Goal: Task Accomplishment & Management: Use online tool/utility

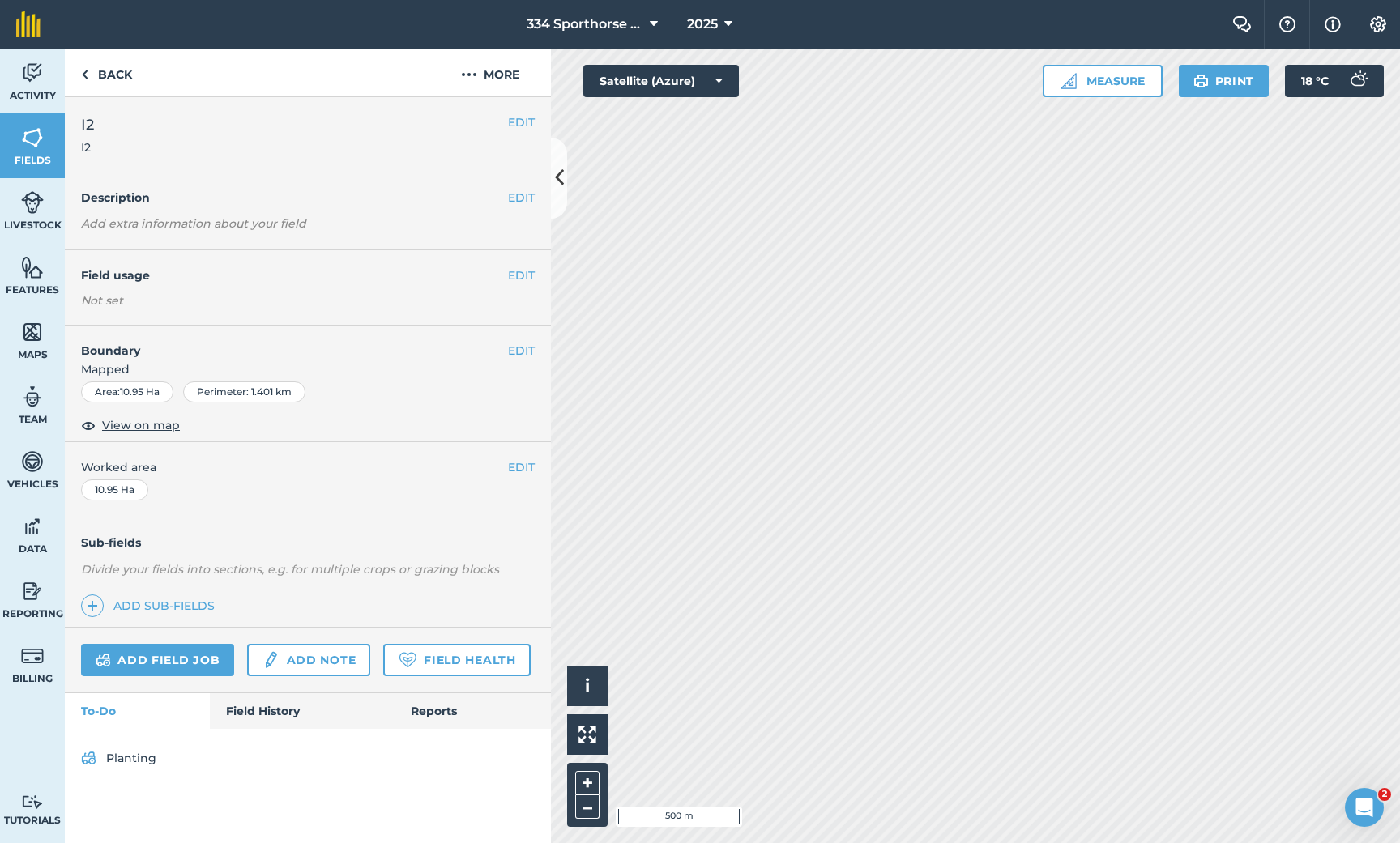
click at [555, 173] on icon at bounding box center [559, 178] width 9 height 29
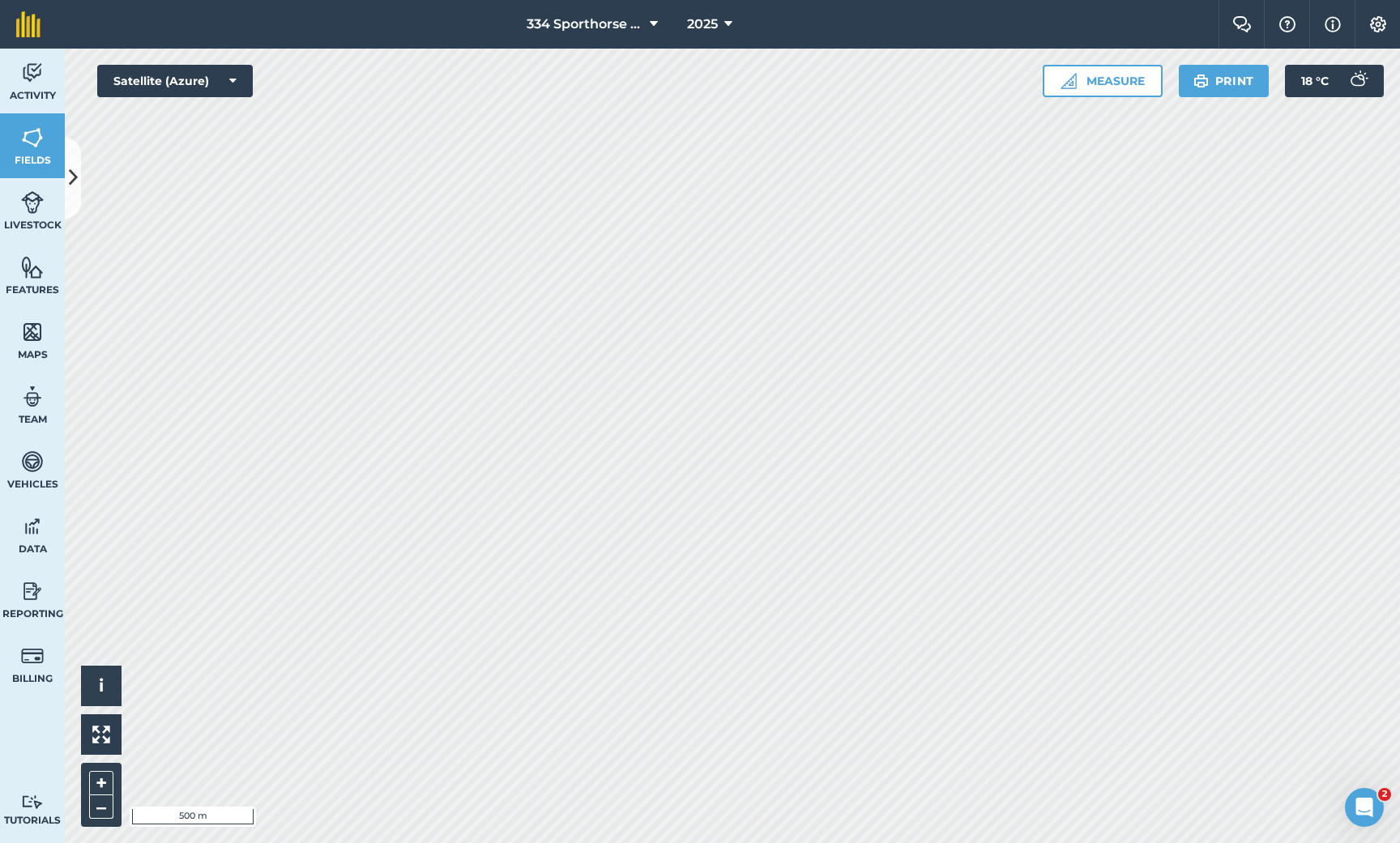
click at [1378, 24] on img at bounding box center [1377, 24] width 19 height 16
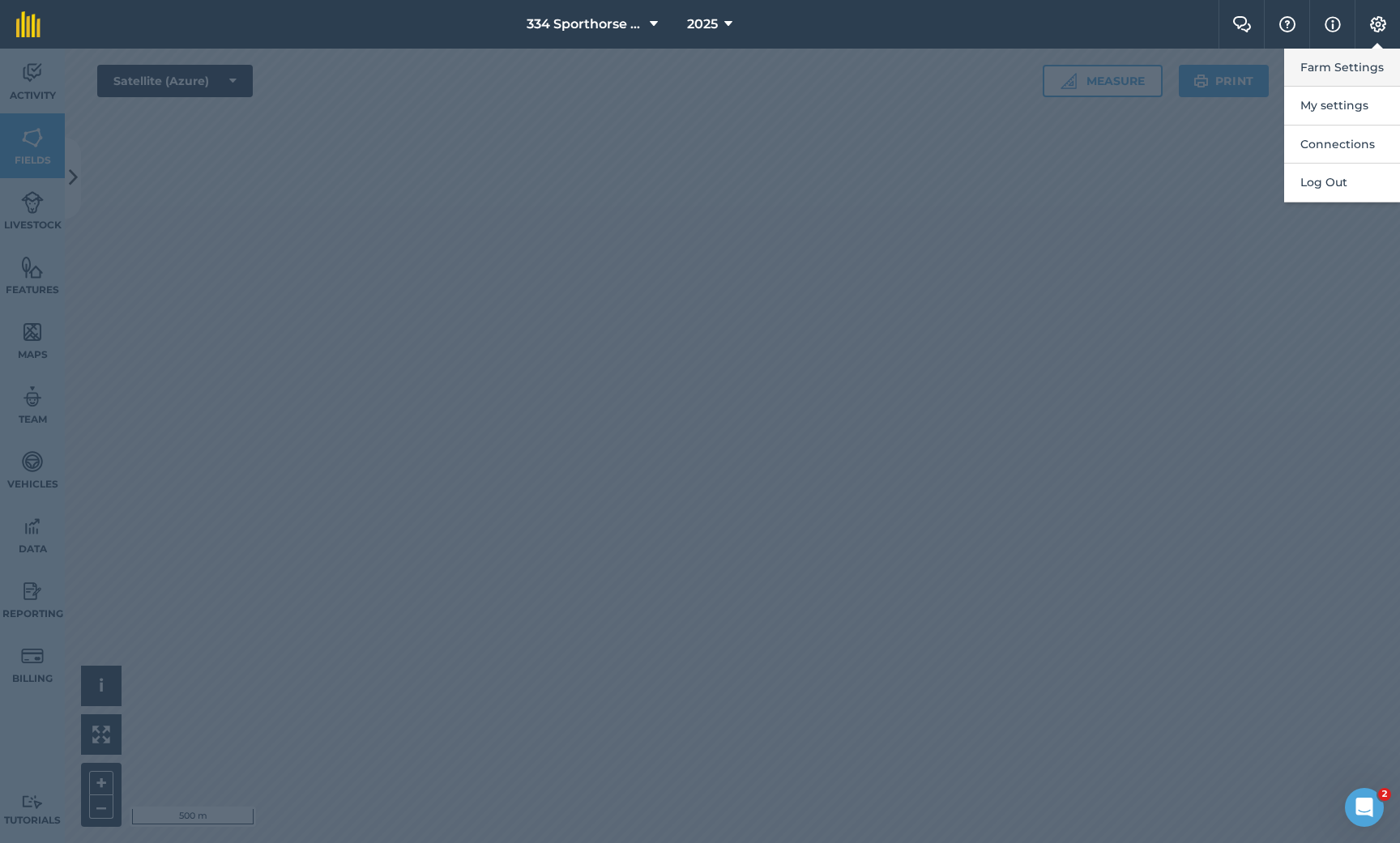
click at [1348, 70] on button "Farm Settings" at bounding box center [1342, 67] width 116 height 38
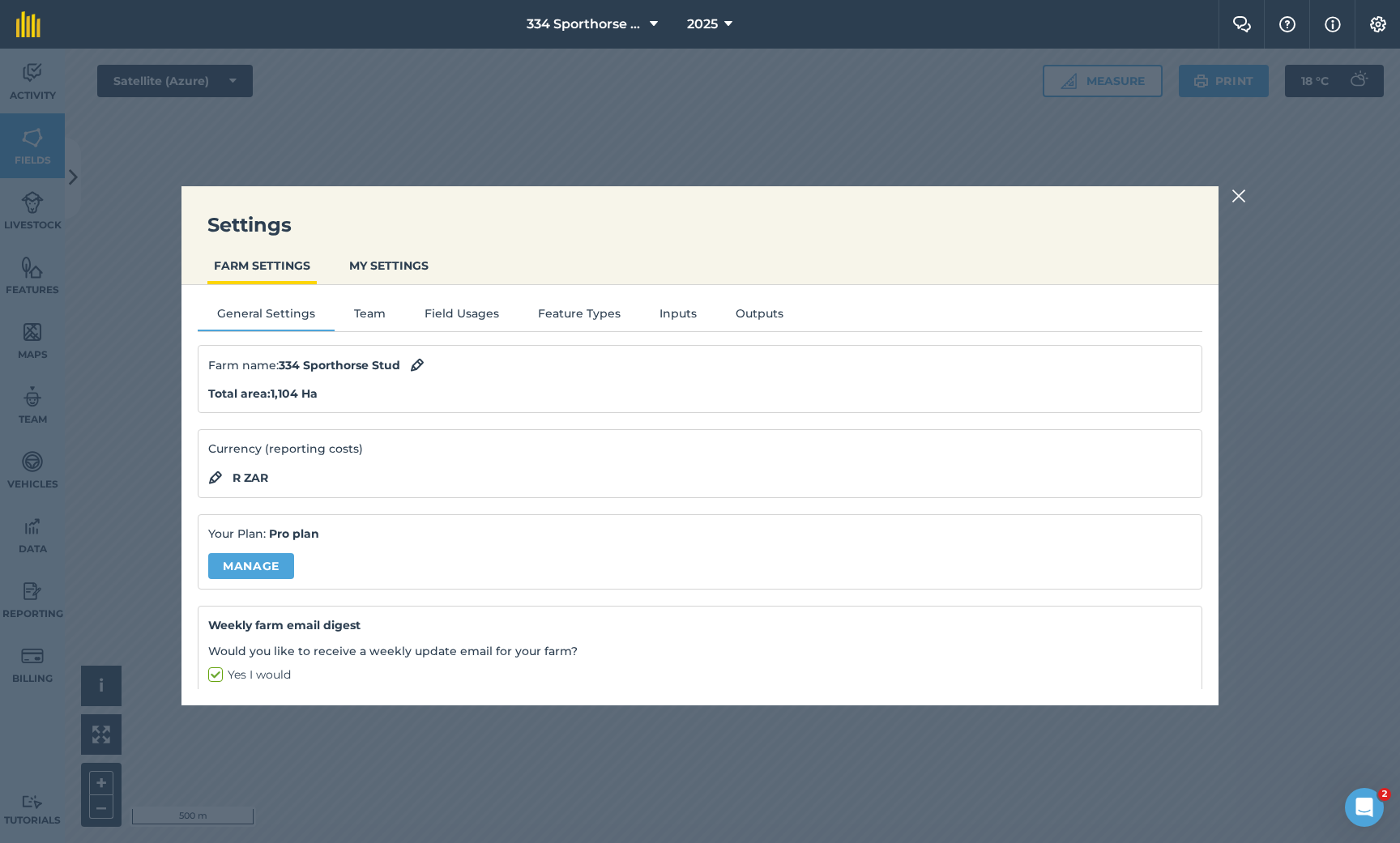
click at [679, 311] on button "Inputs" at bounding box center [678, 316] width 77 height 24
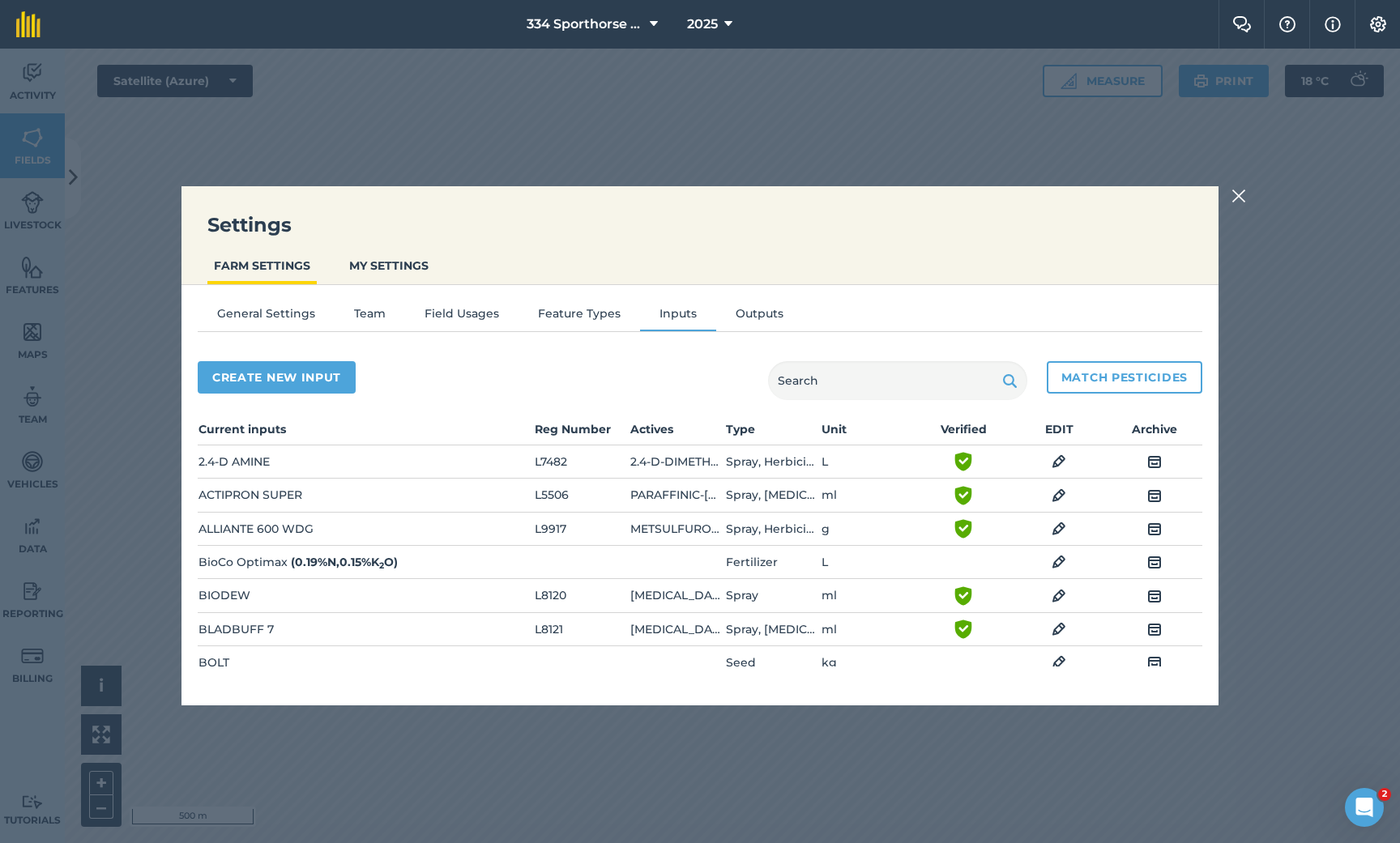
click at [287, 368] on button "Create new input" at bounding box center [277, 377] width 158 height 33
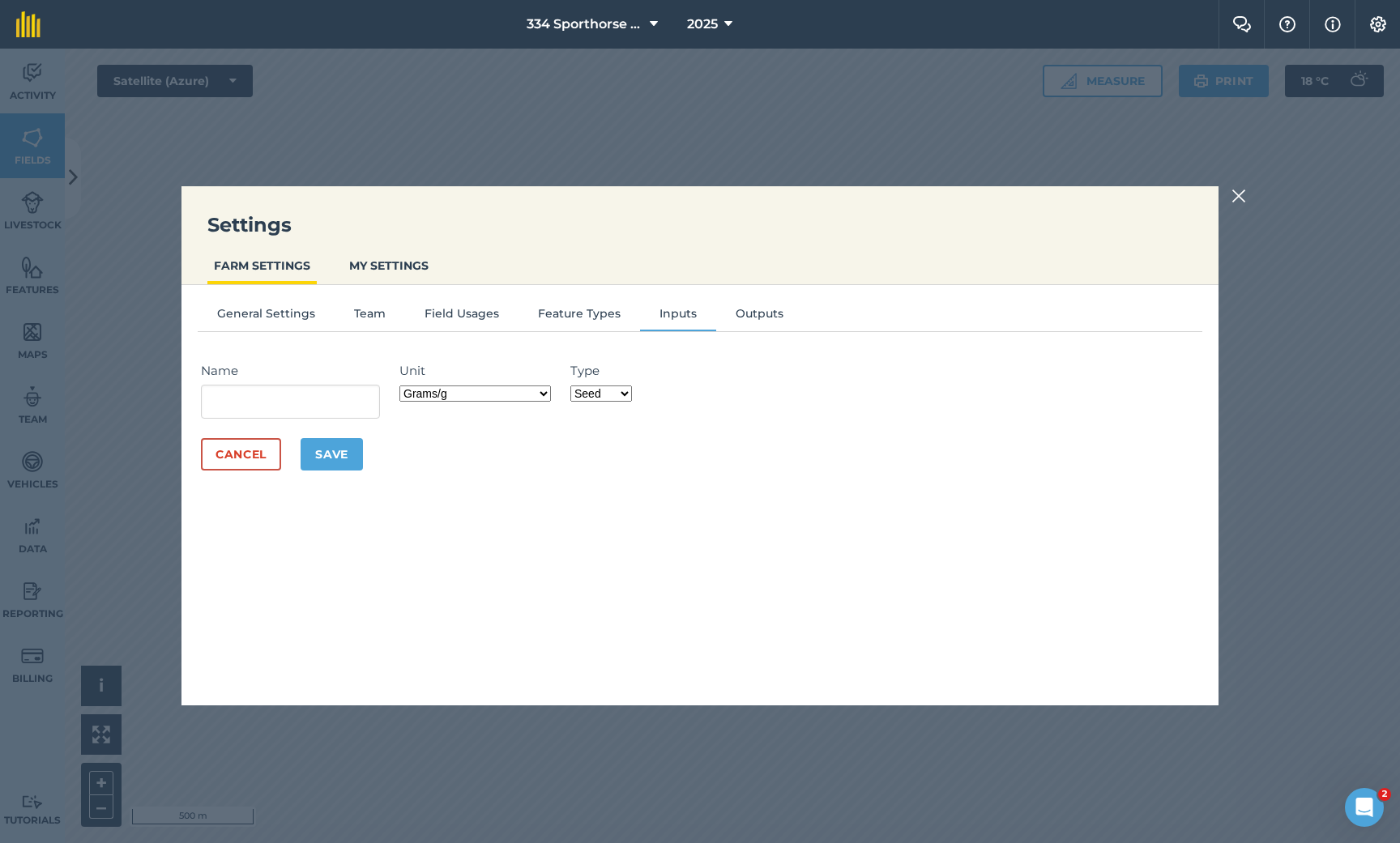
select select "SPRAY"
click at [335, 404] on input "Name" at bounding box center [290, 401] width 179 height 34
type input "fum"
click at [481, 432] on button "Yes" at bounding box center [491, 434] width 19 height 18
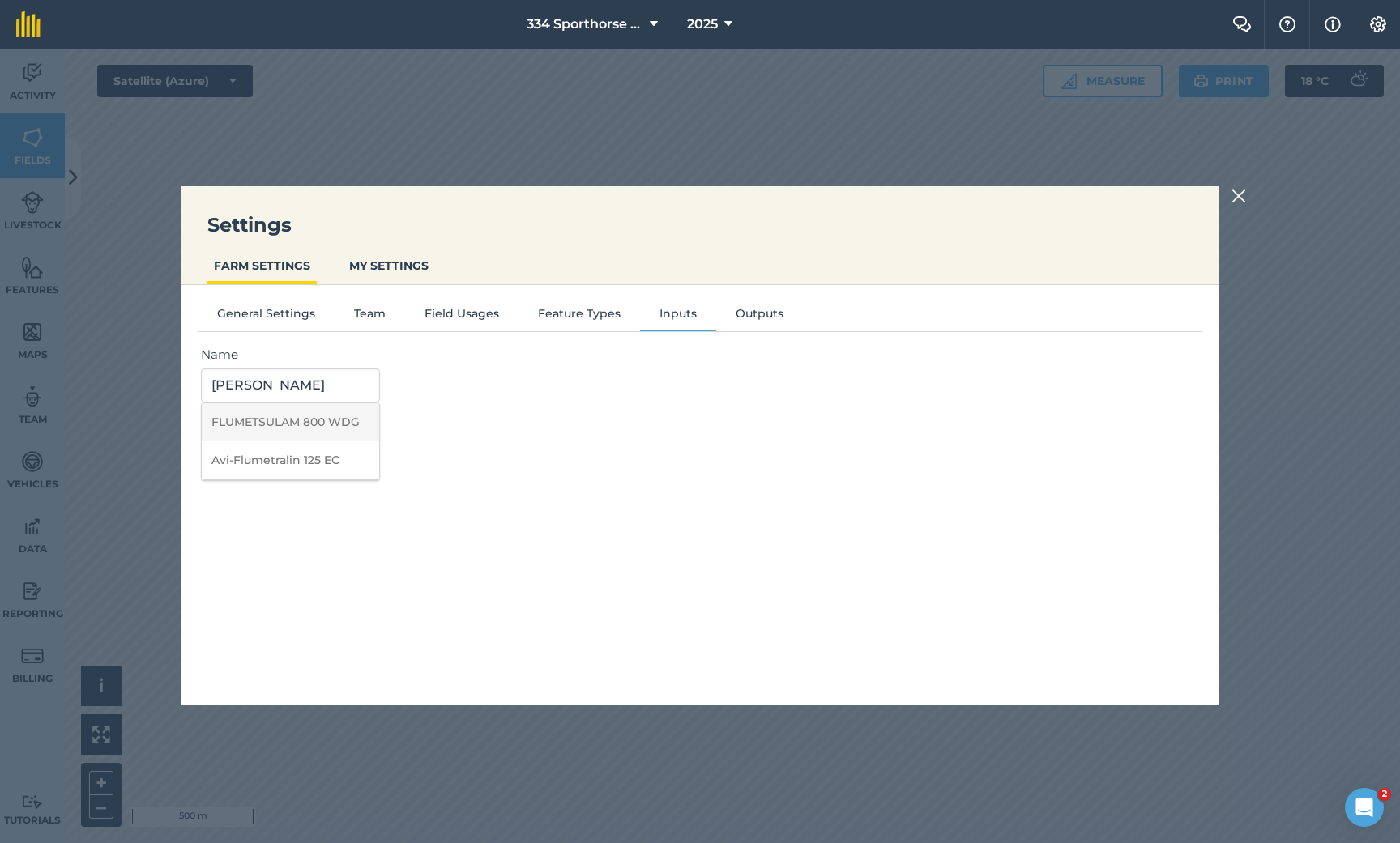
click at [351, 420] on li "FLUMETSULAM 800 WDG" at bounding box center [290, 422] width 178 height 38
type input "FLUMETSULAM 800 WDG"
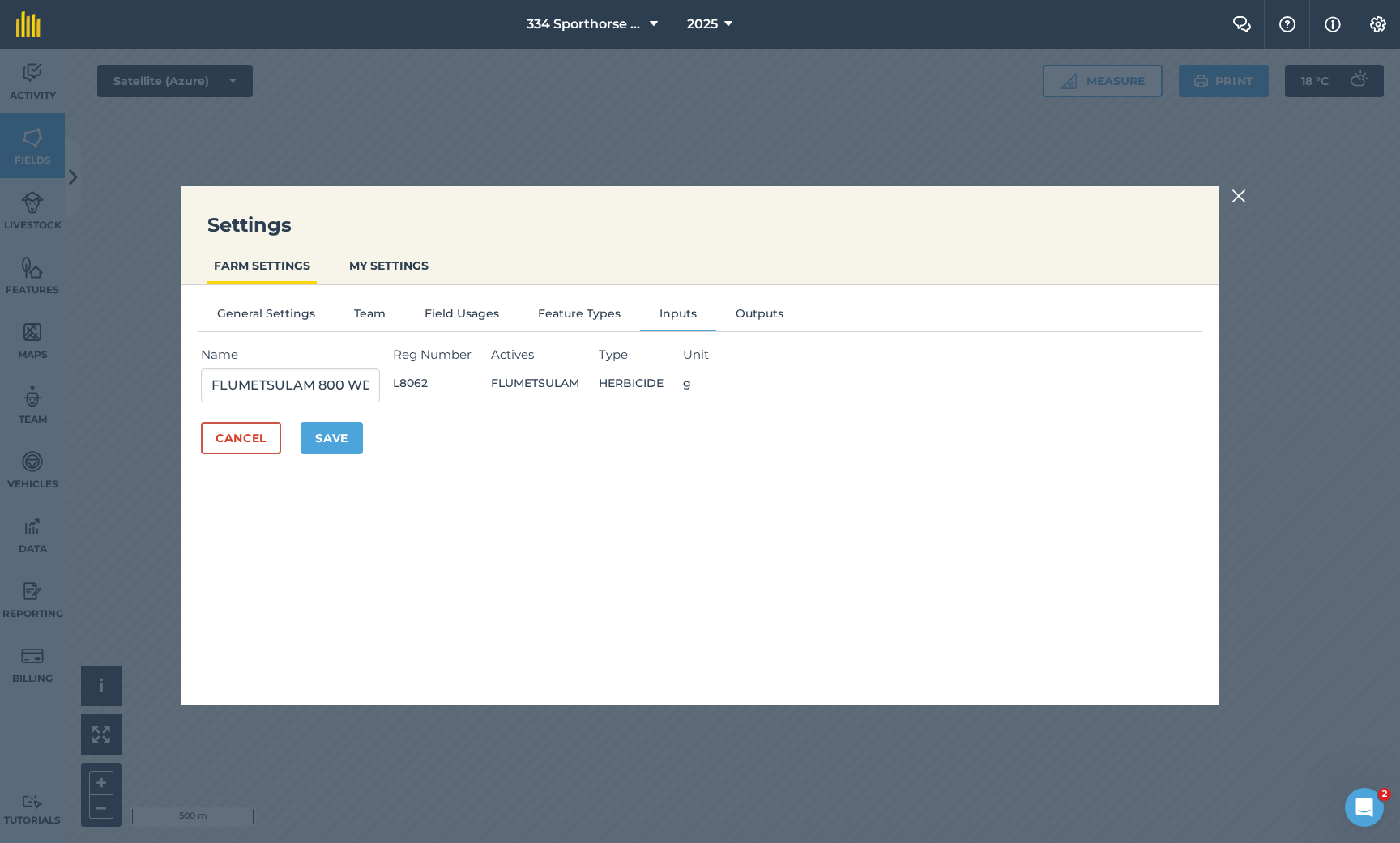
click at [334, 439] on button "Save" at bounding box center [331, 438] width 62 height 33
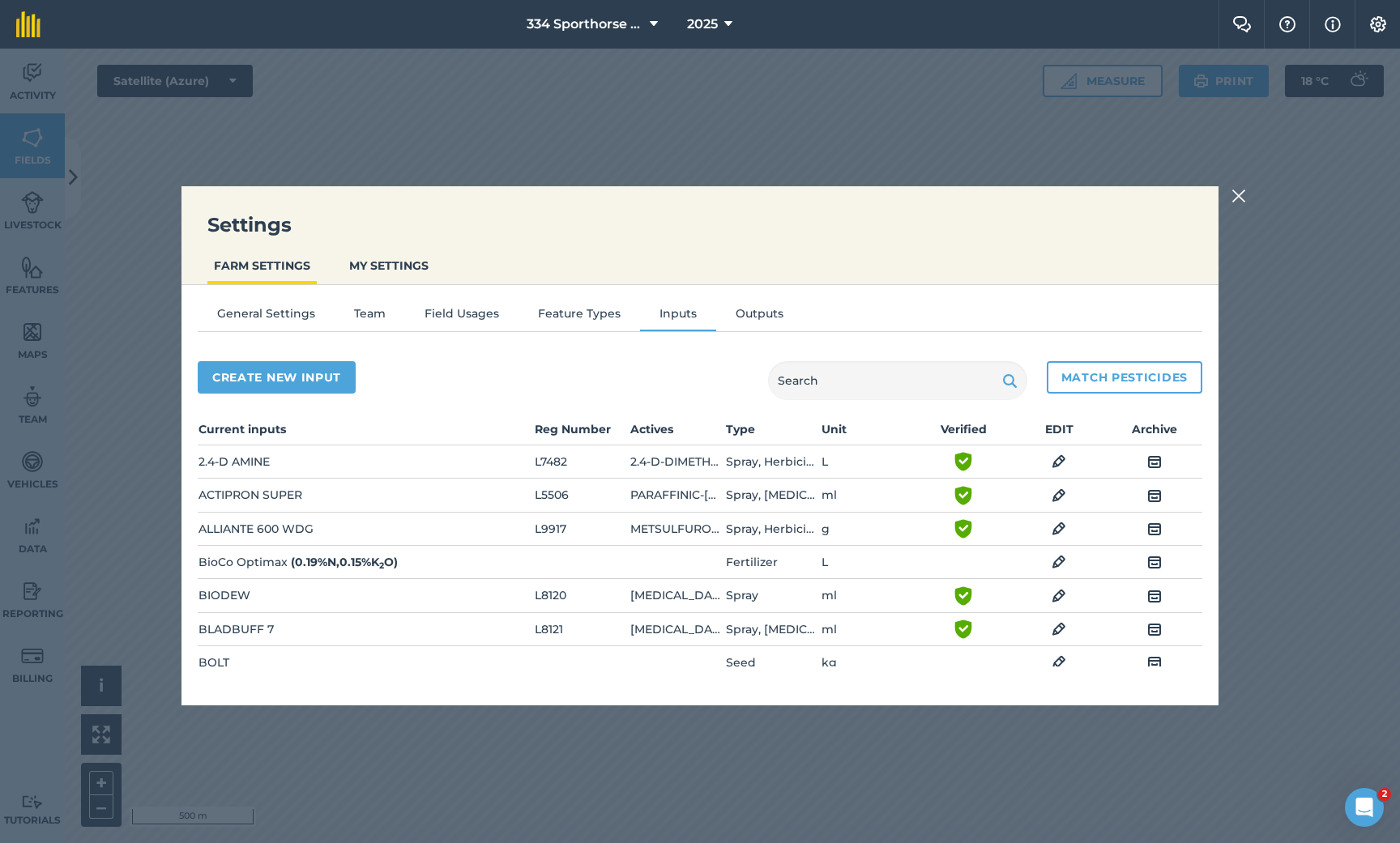
click at [438, 400] on div "Create new input Match pesticides Current inputs Reg Number Actives Type Unit V…" at bounding box center [700, 514] width 1005 height 338
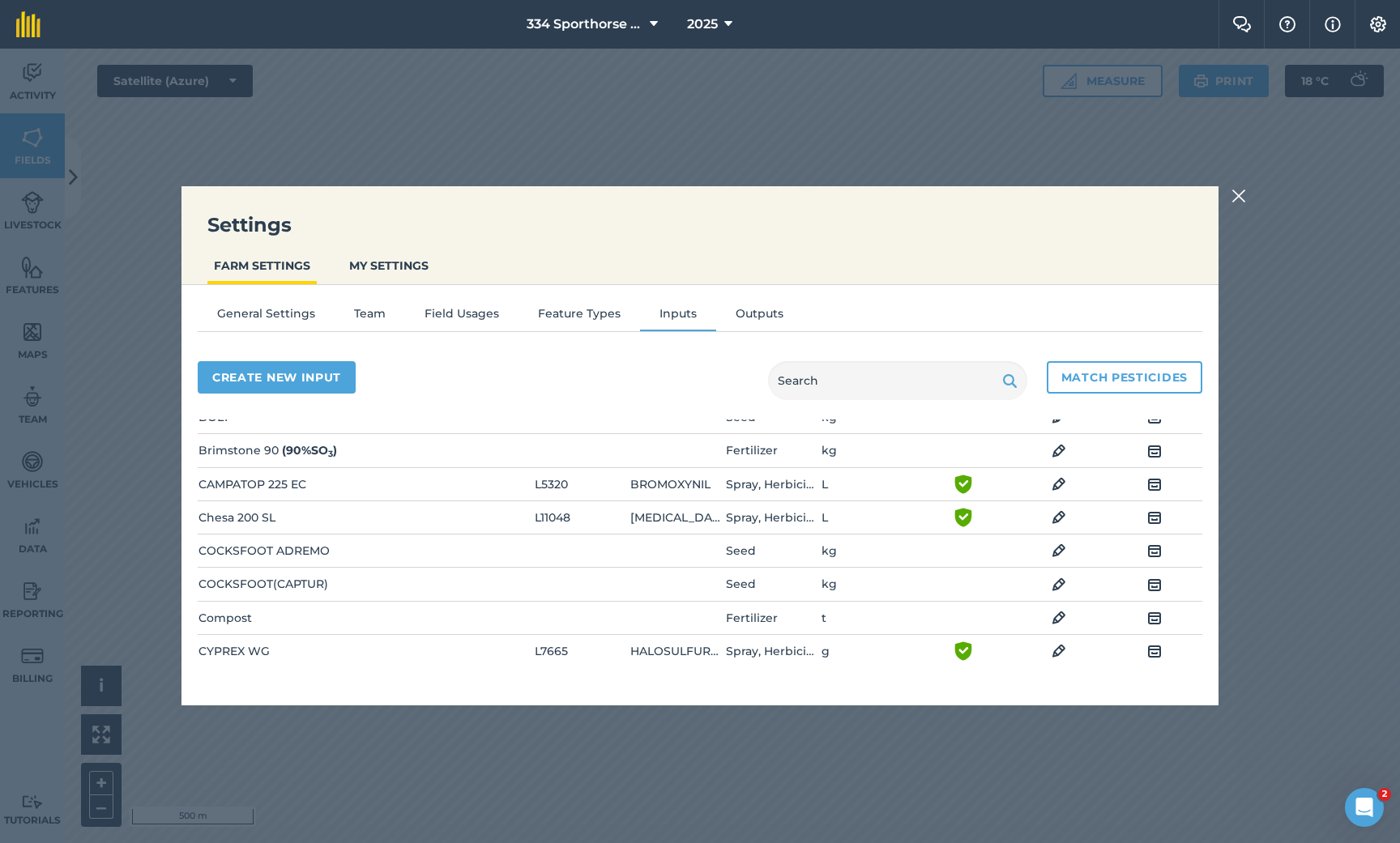
scroll to position [244, 0]
click at [1234, 204] on img at bounding box center [1238, 195] width 14 height 19
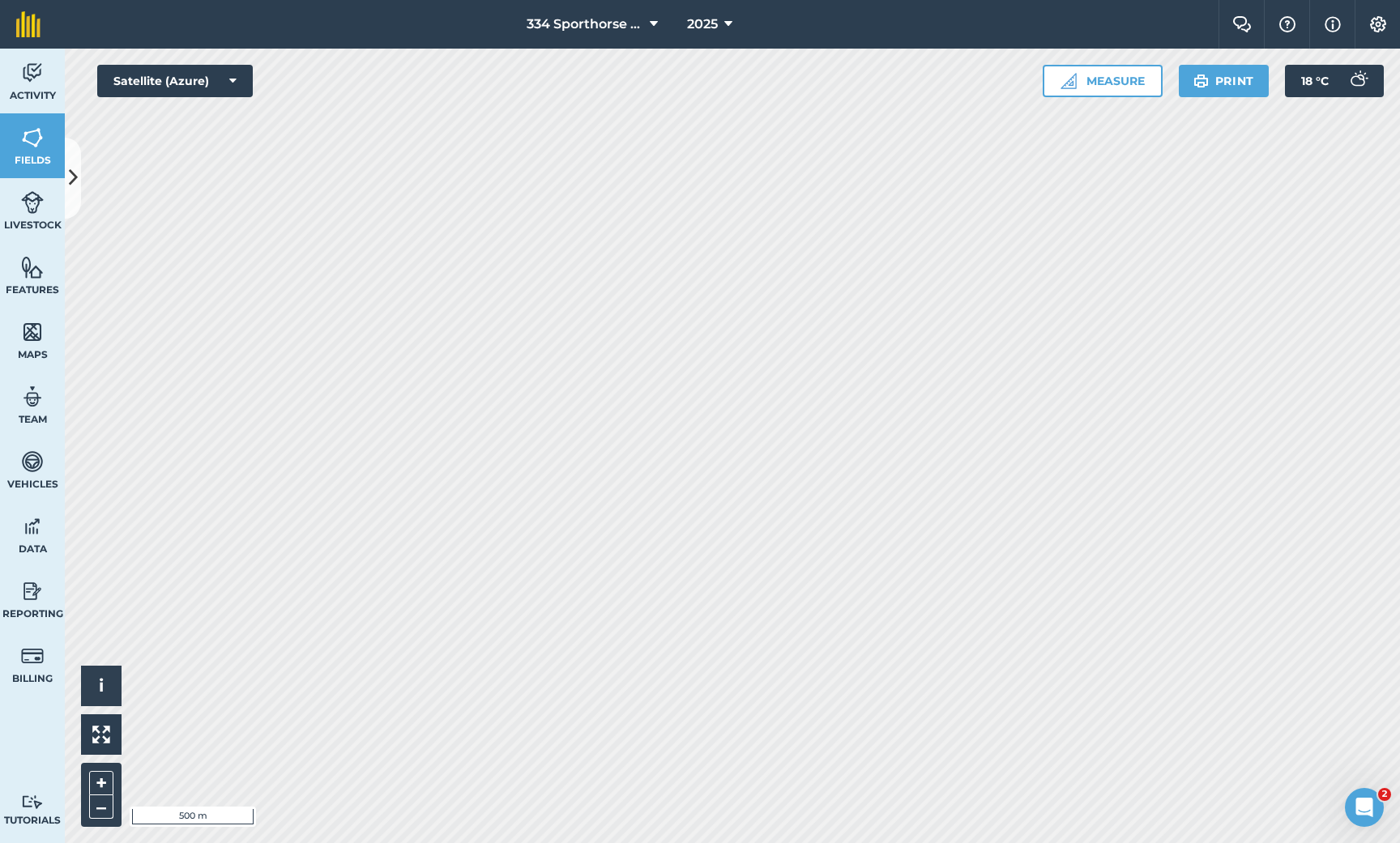
click at [74, 174] on icon at bounding box center [73, 178] width 9 height 29
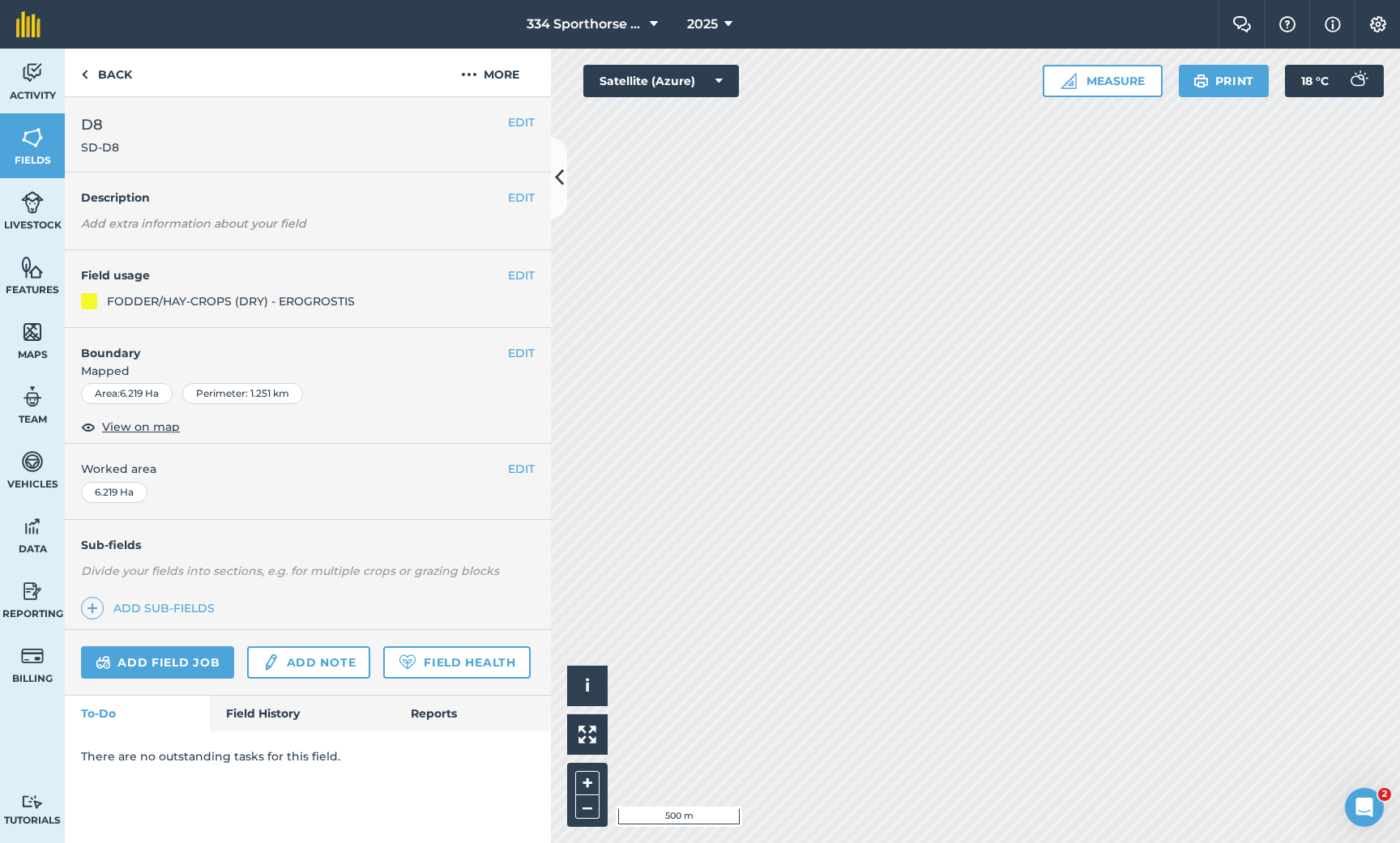
click at [171, 659] on link "Add field job" at bounding box center [157, 662] width 153 height 33
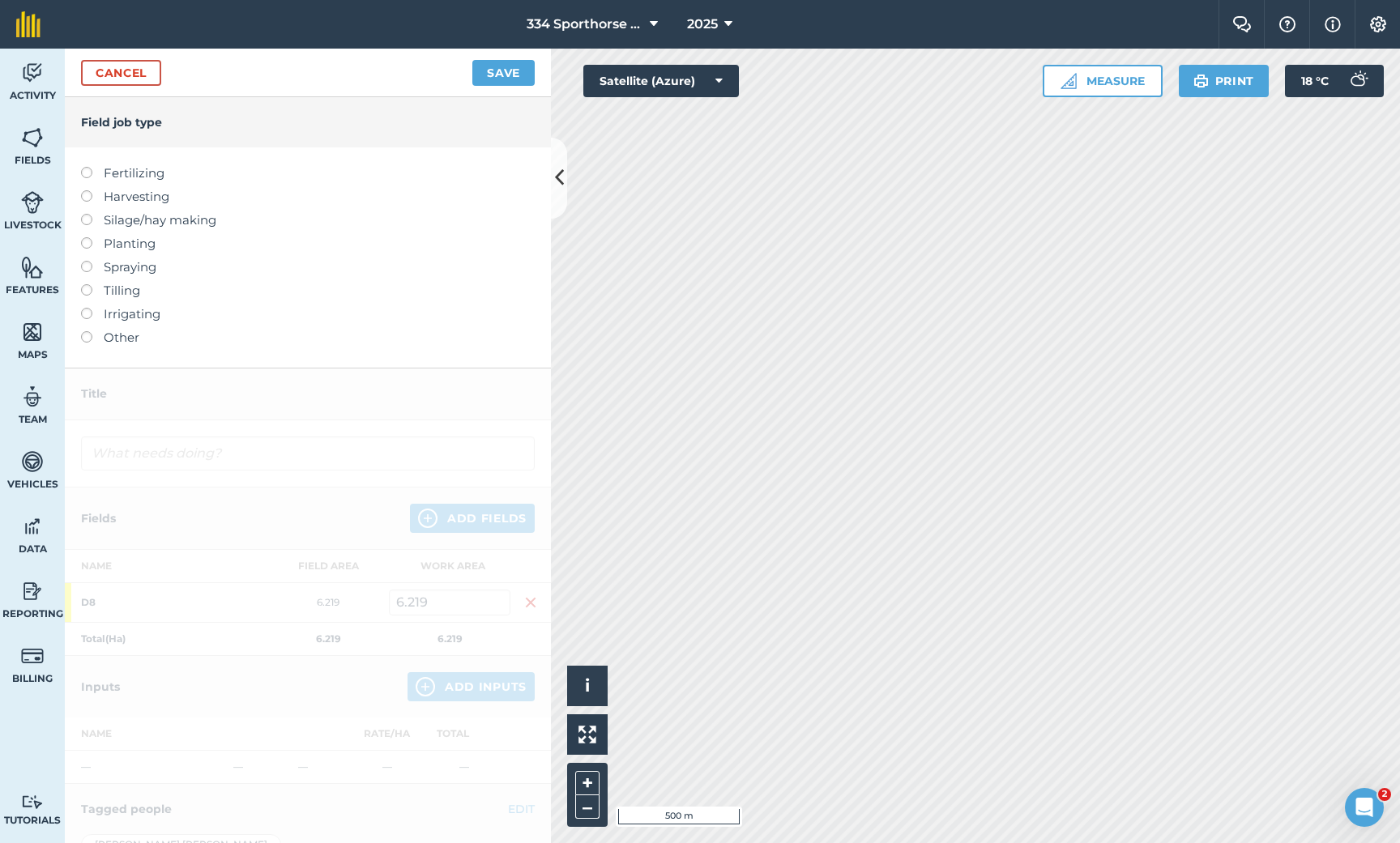
click at [87, 261] on label at bounding box center [92, 261] width 23 height 0
type input "Spraying"
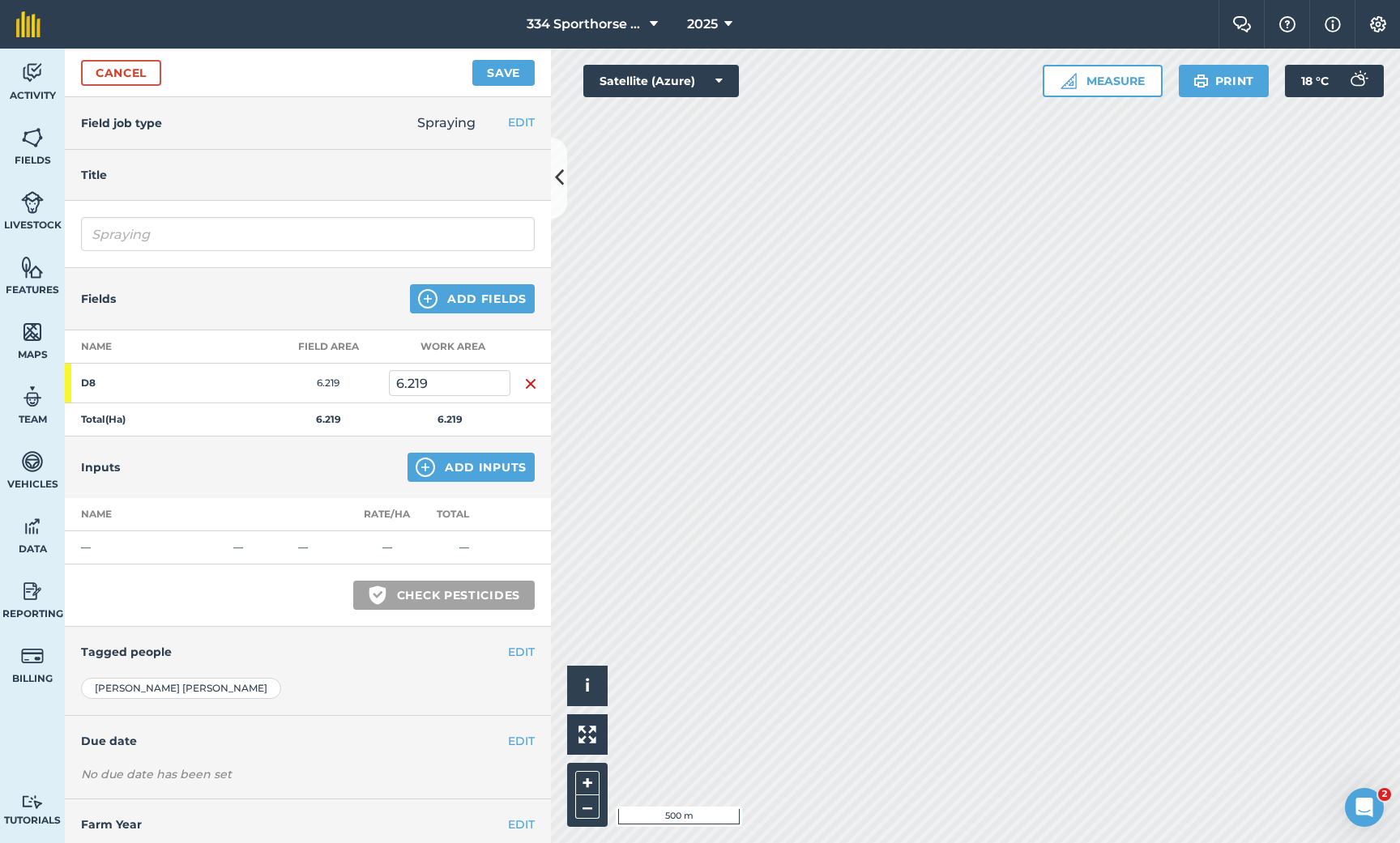
click at [473, 466] on button "Add Inputs" at bounding box center [470, 467] width 127 height 29
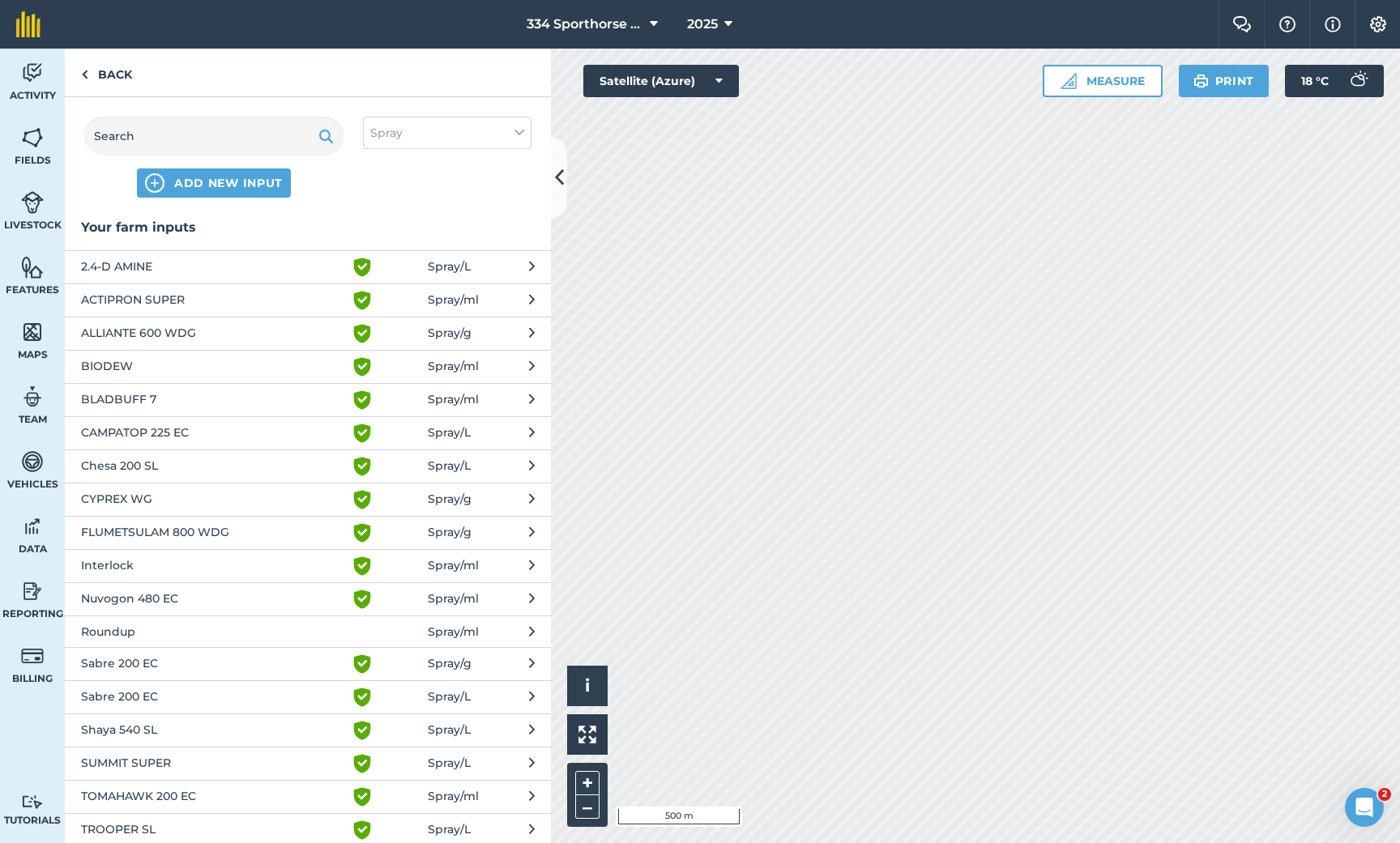
click at [482, 268] on button "2.4-D AMINE Green shield with white tick Spray / L" at bounding box center [308, 267] width 486 height 33
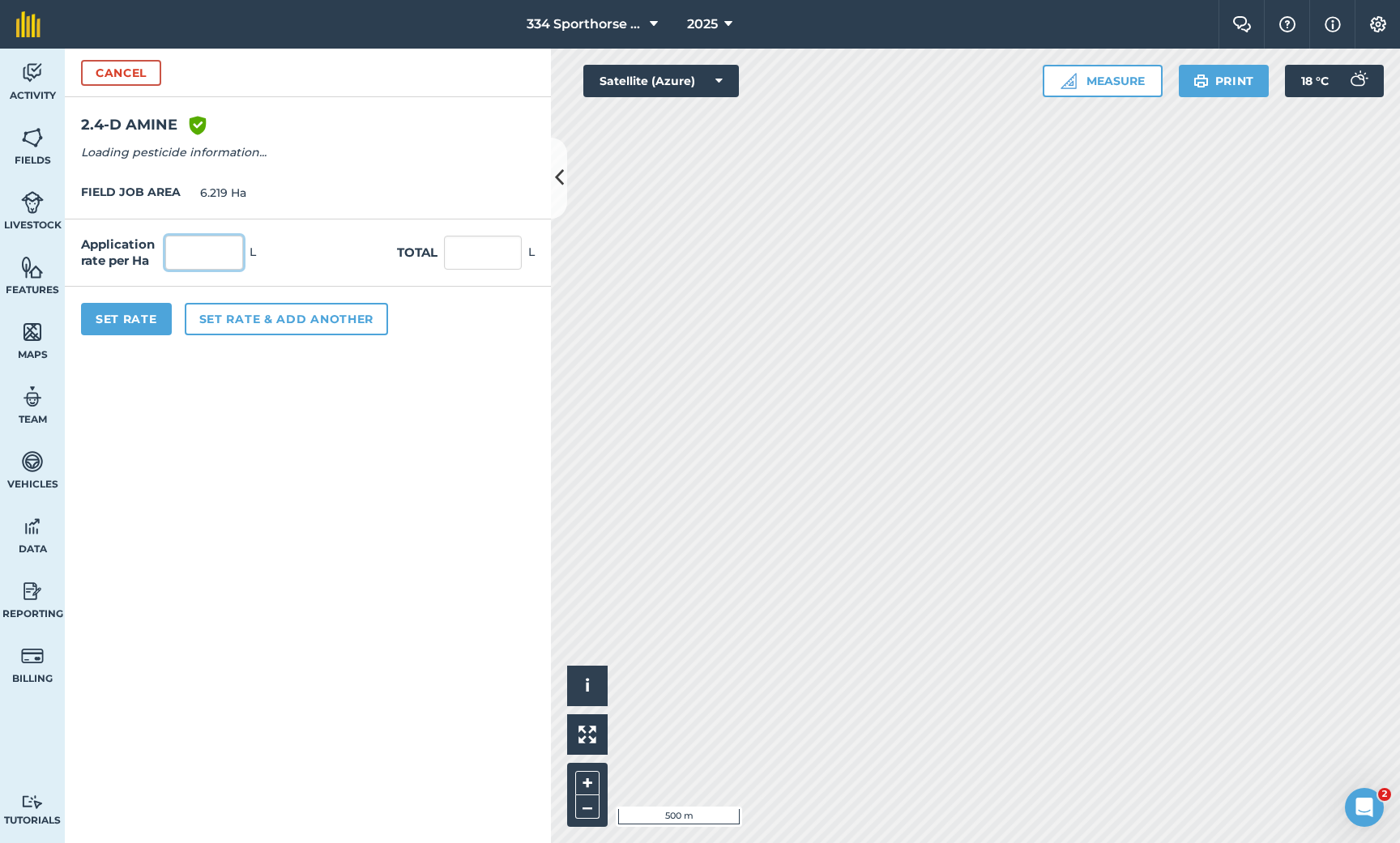
click at [209, 254] on input "text" at bounding box center [204, 252] width 77 height 34
type input "1"
type input "6.219"
click at [239, 317] on button "Set rate & add another" at bounding box center [287, 319] width 204 height 33
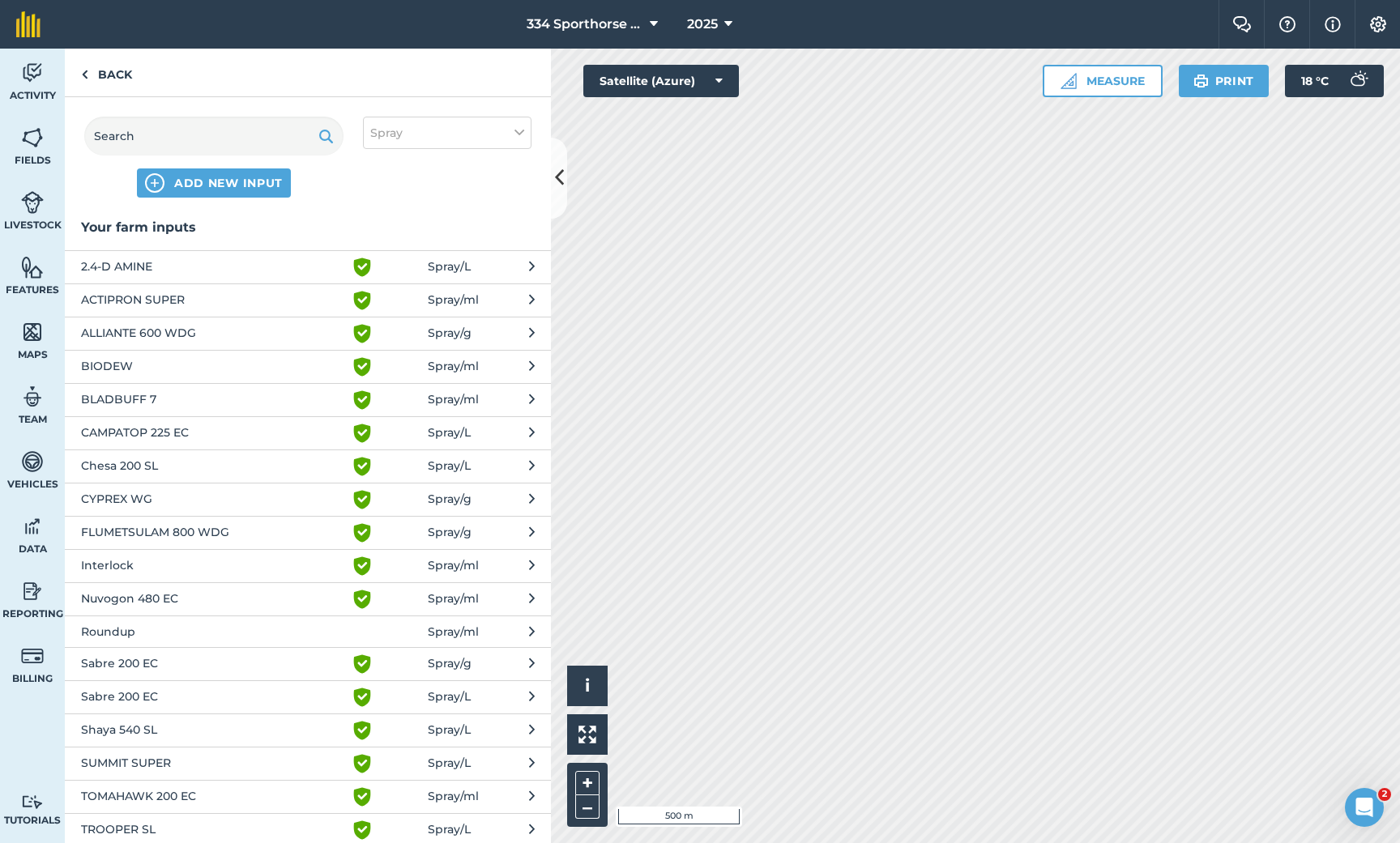
scroll to position [83, 0]
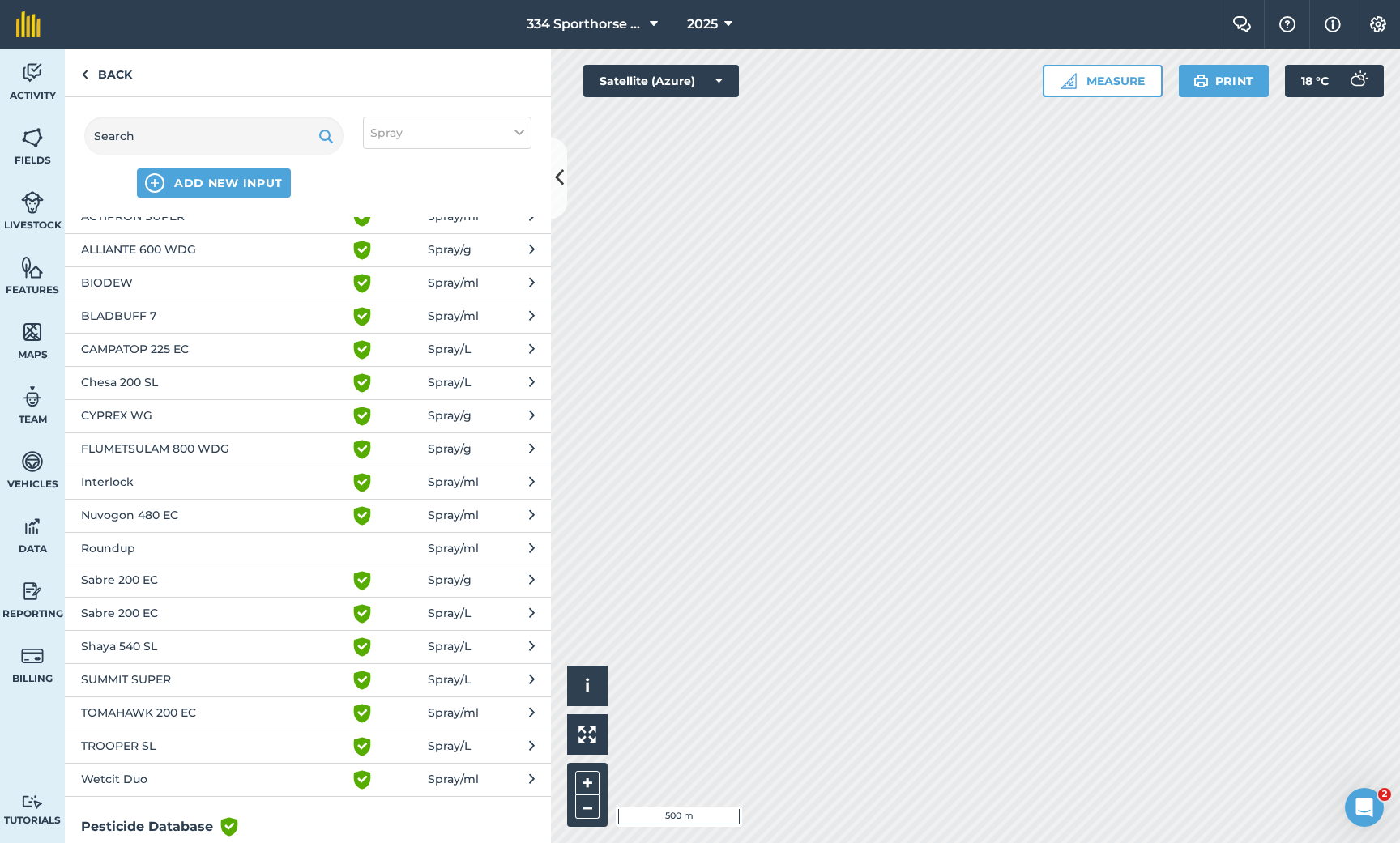
click at [145, 675] on span "SUMMIT SUPER" at bounding box center [213, 680] width 265 height 19
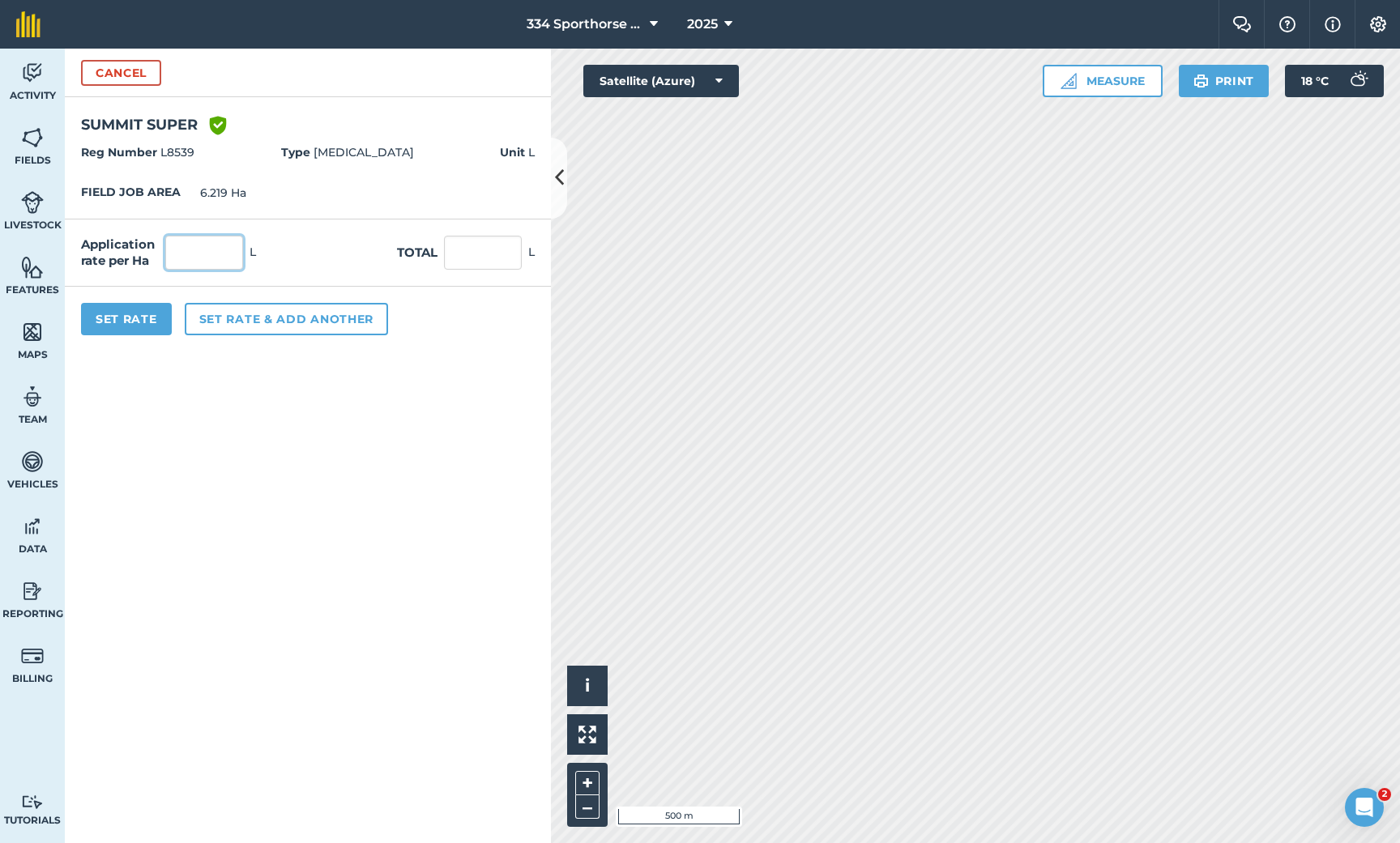
click at [217, 250] on input "text" at bounding box center [204, 252] width 77 height 34
type input "0.5"
type input "3.11"
click at [275, 320] on button "Set rate & add another" at bounding box center [287, 319] width 204 height 33
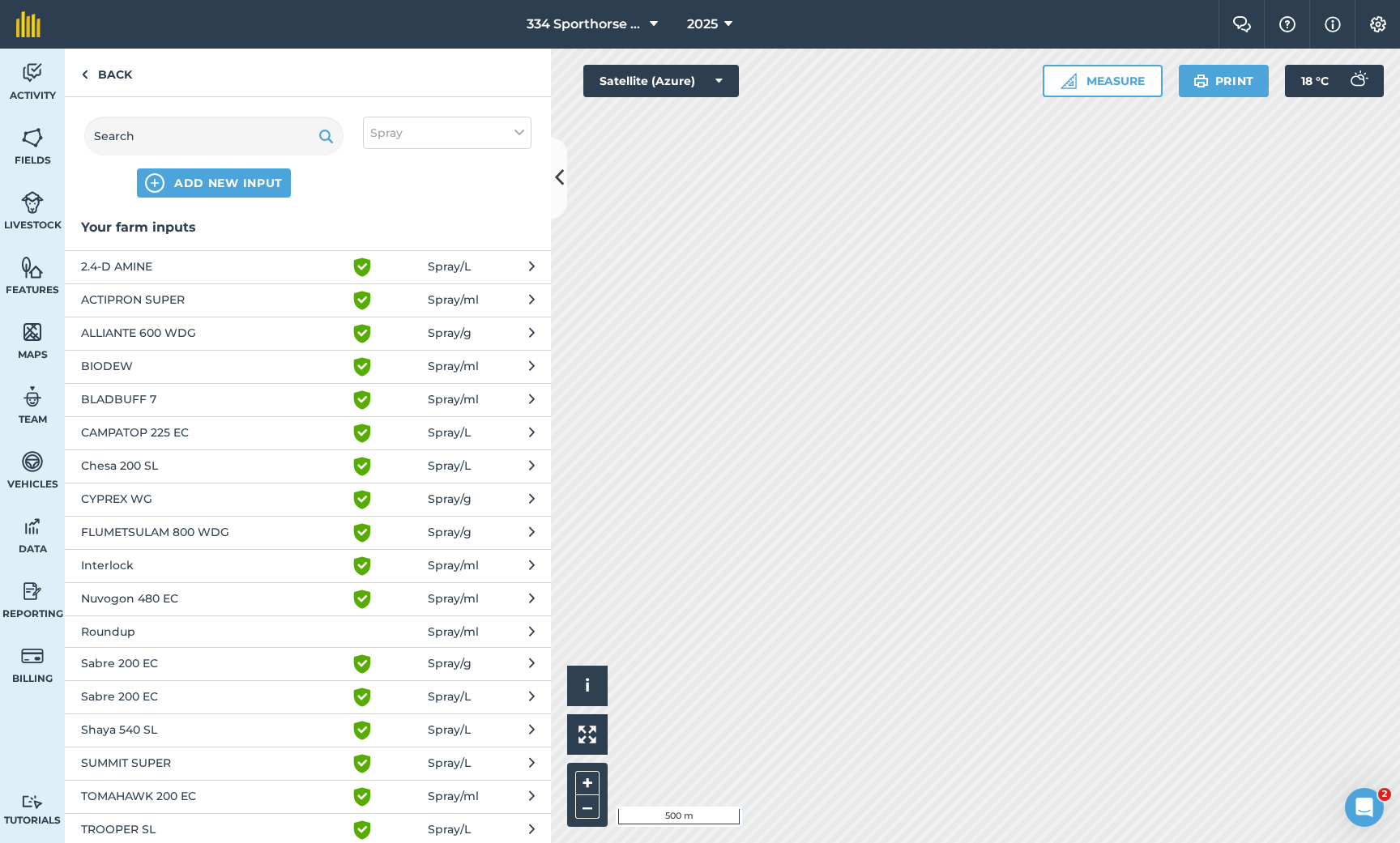
click at [135, 437] on span "CAMPATOP 225 EC" at bounding box center [213, 433] width 265 height 19
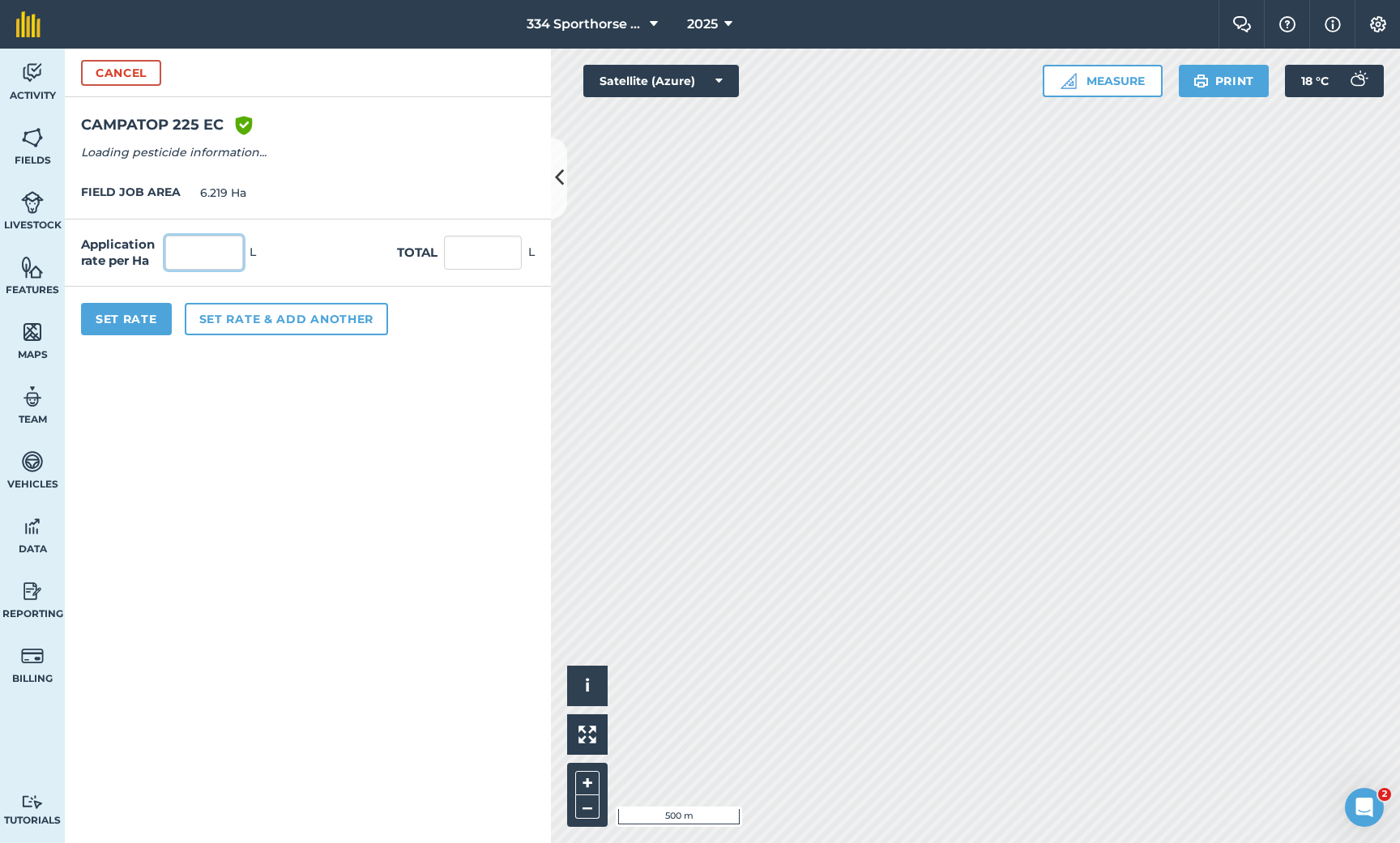
click at [195, 260] on input "text" at bounding box center [204, 252] width 77 height 34
type input "1.5"
type input "9.329"
click at [288, 308] on button "Set rate & add another" at bounding box center [287, 319] width 204 height 33
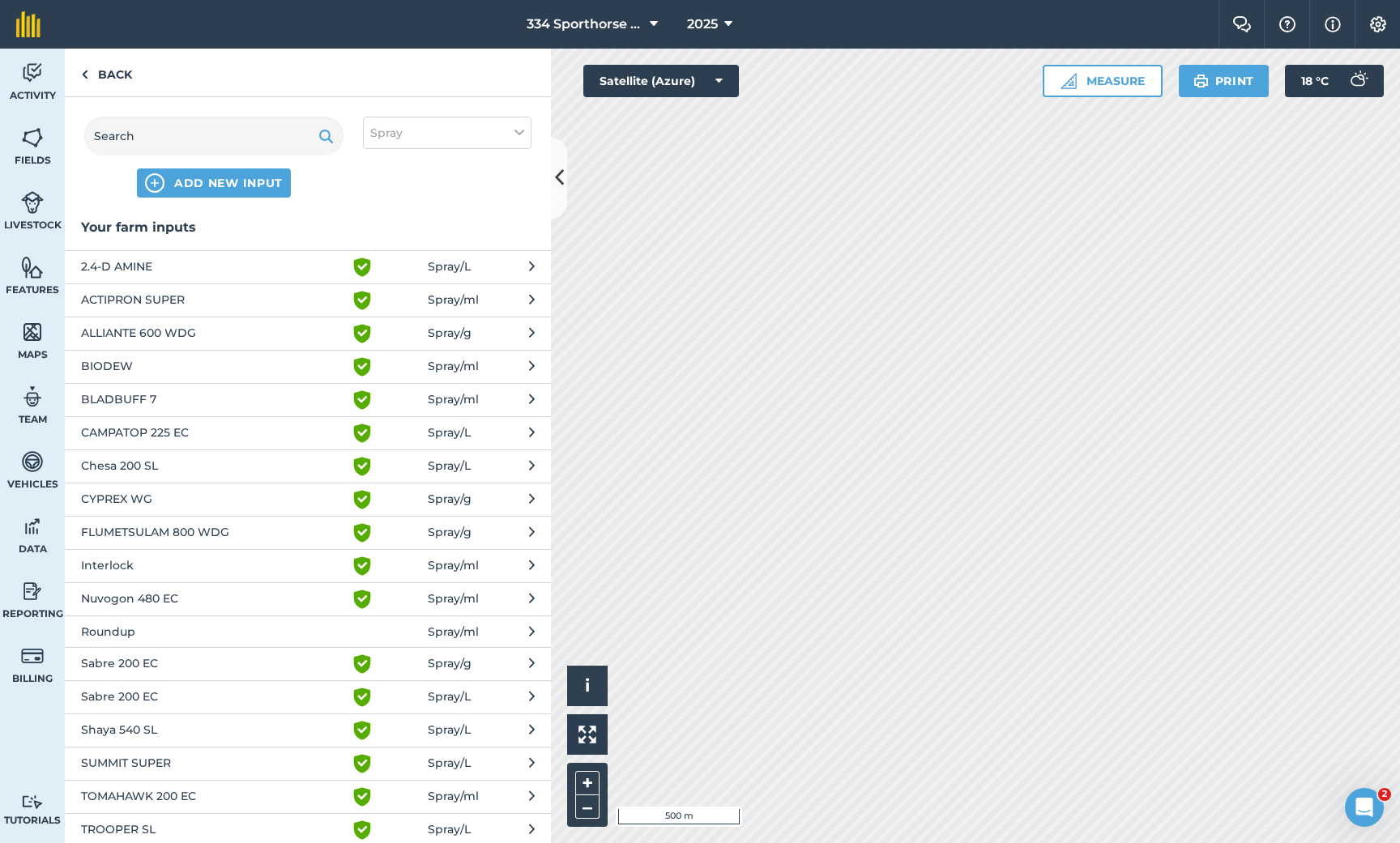
click at [187, 262] on span "2.4-D AMINE" at bounding box center [213, 267] width 265 height 19
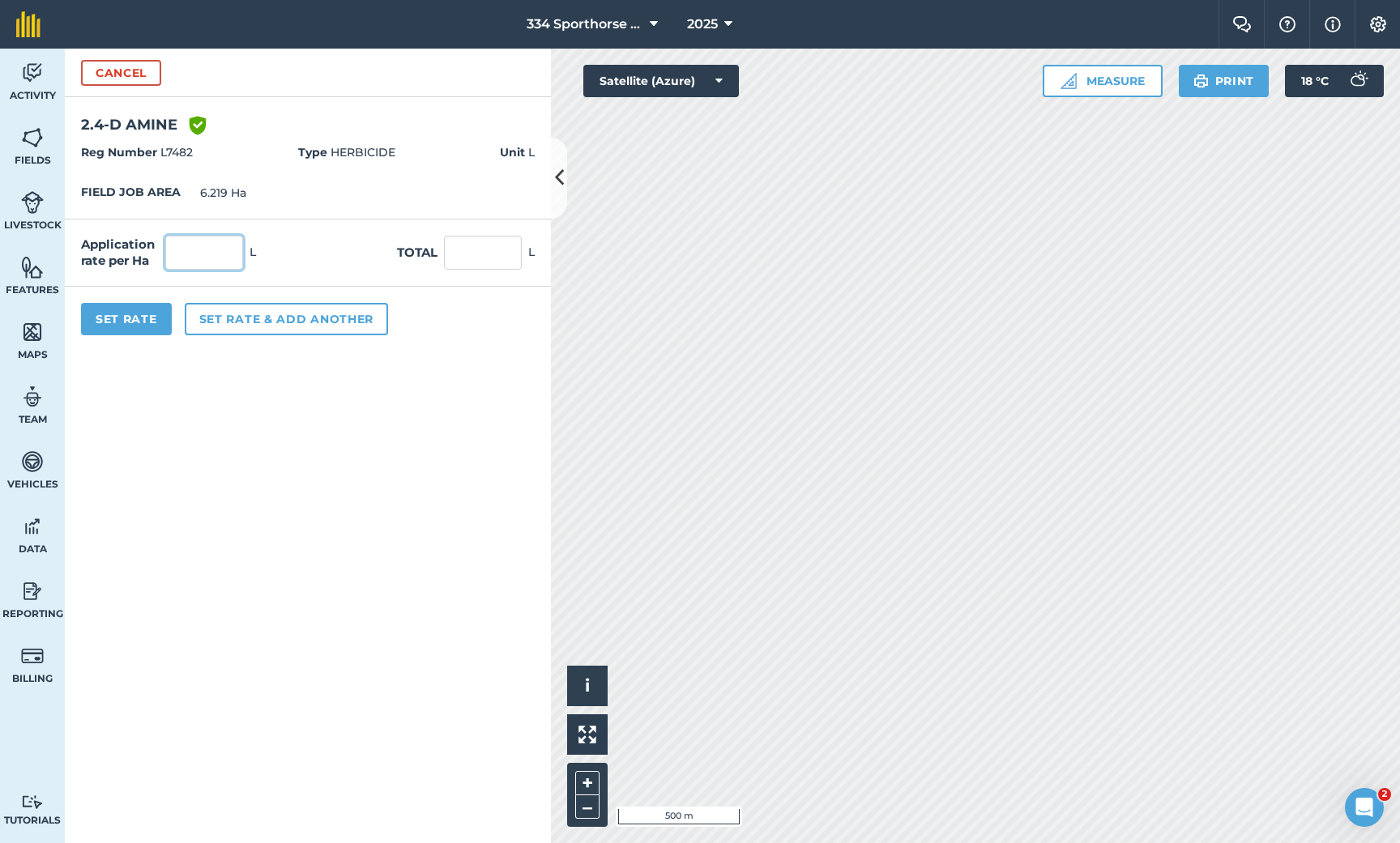
click at [186, 256] on input "text" at bounding box center [204, 252] width 77 height 34
type input "1"
type input "6.219"
click at [129, 317] on button "Set Rate" at bounding box center [126, 319] width 91 height 33
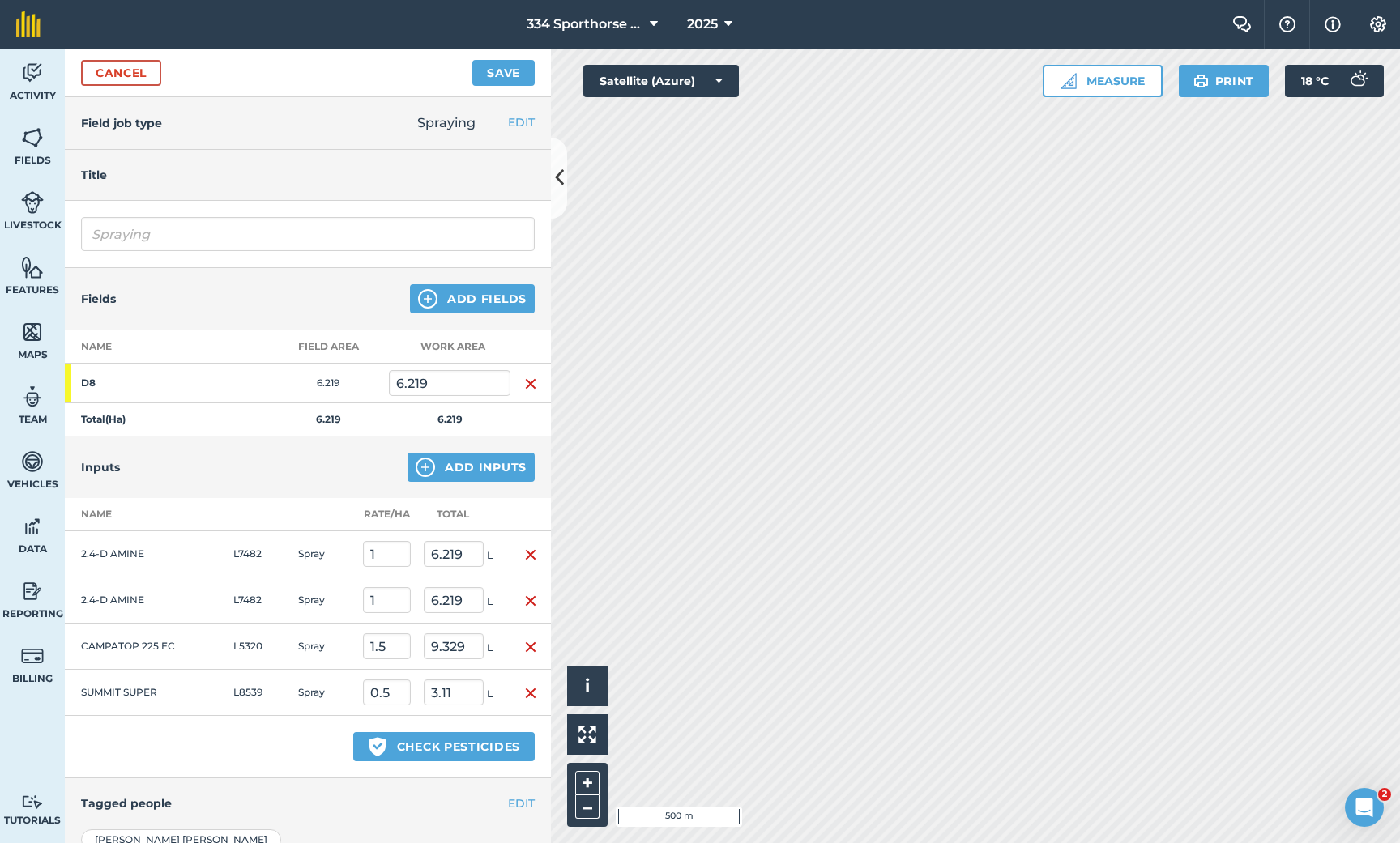
click at [527, 598] on img "button" at bounding box center [530, 601] width 13 height 19
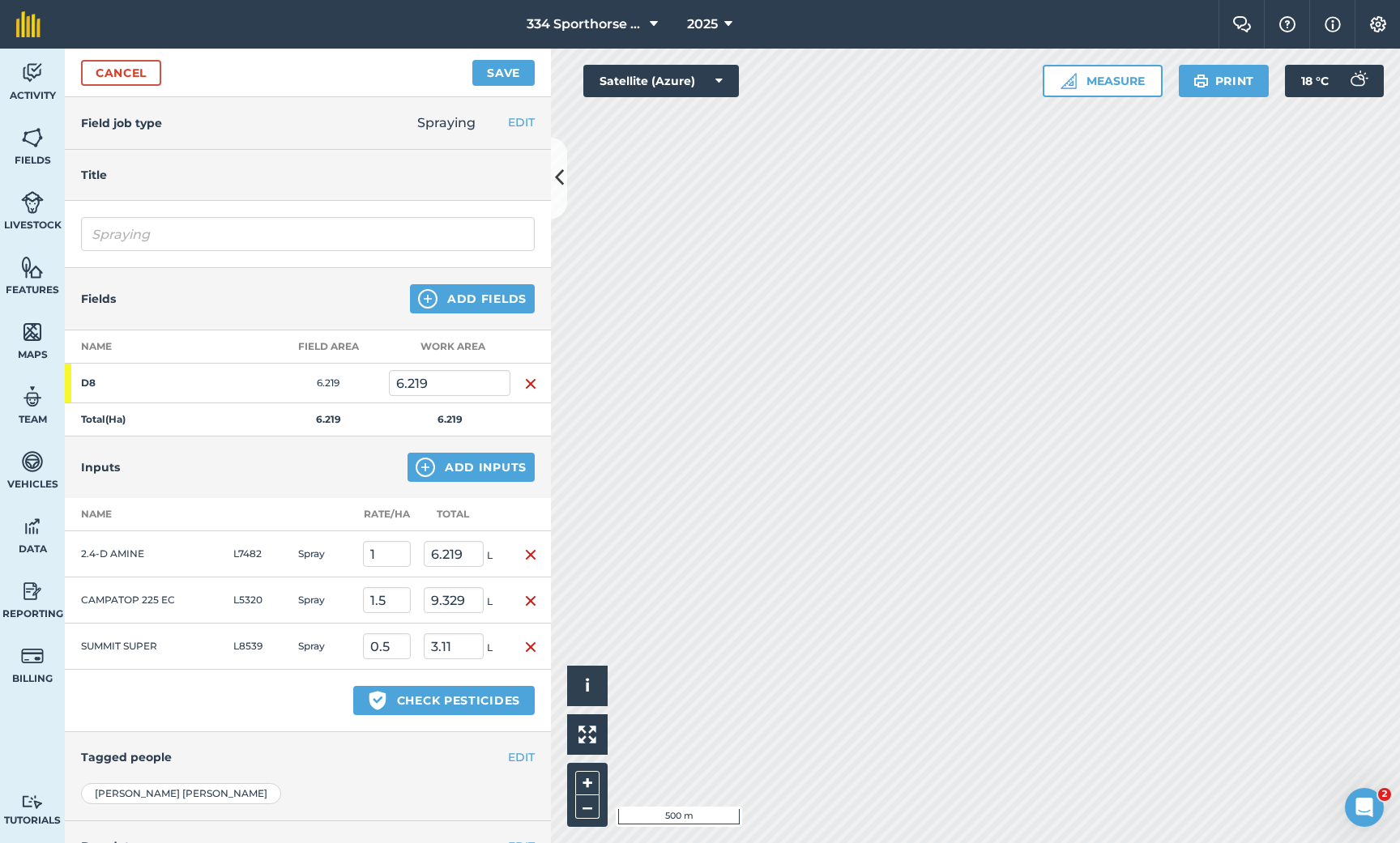
click at [478, 471] on button "Add Inputs" at bounding box center [470, 467] width 127 height 29
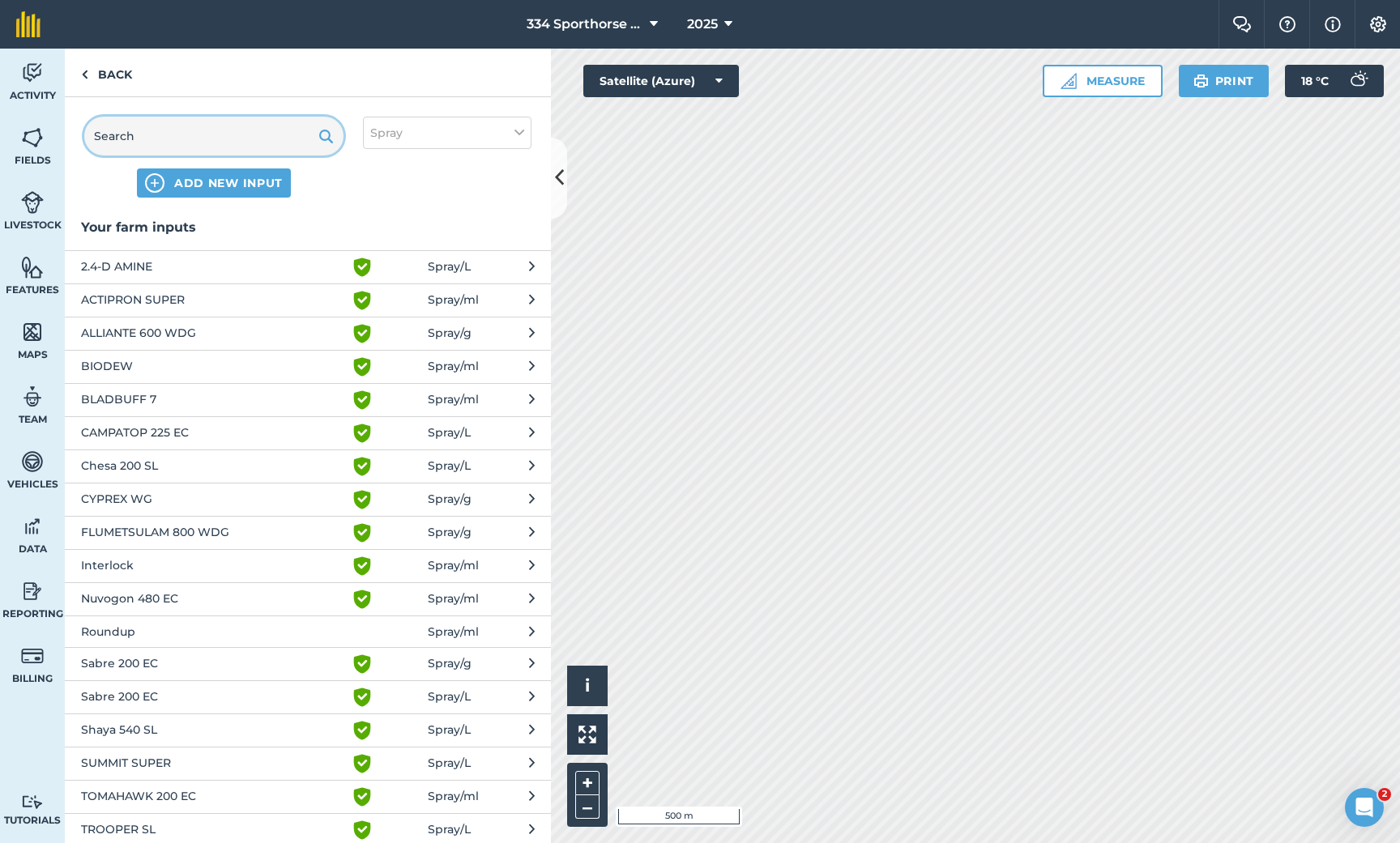
click at [182, 137] on input "text" at bounding box center [214, 136] width 259 height 39
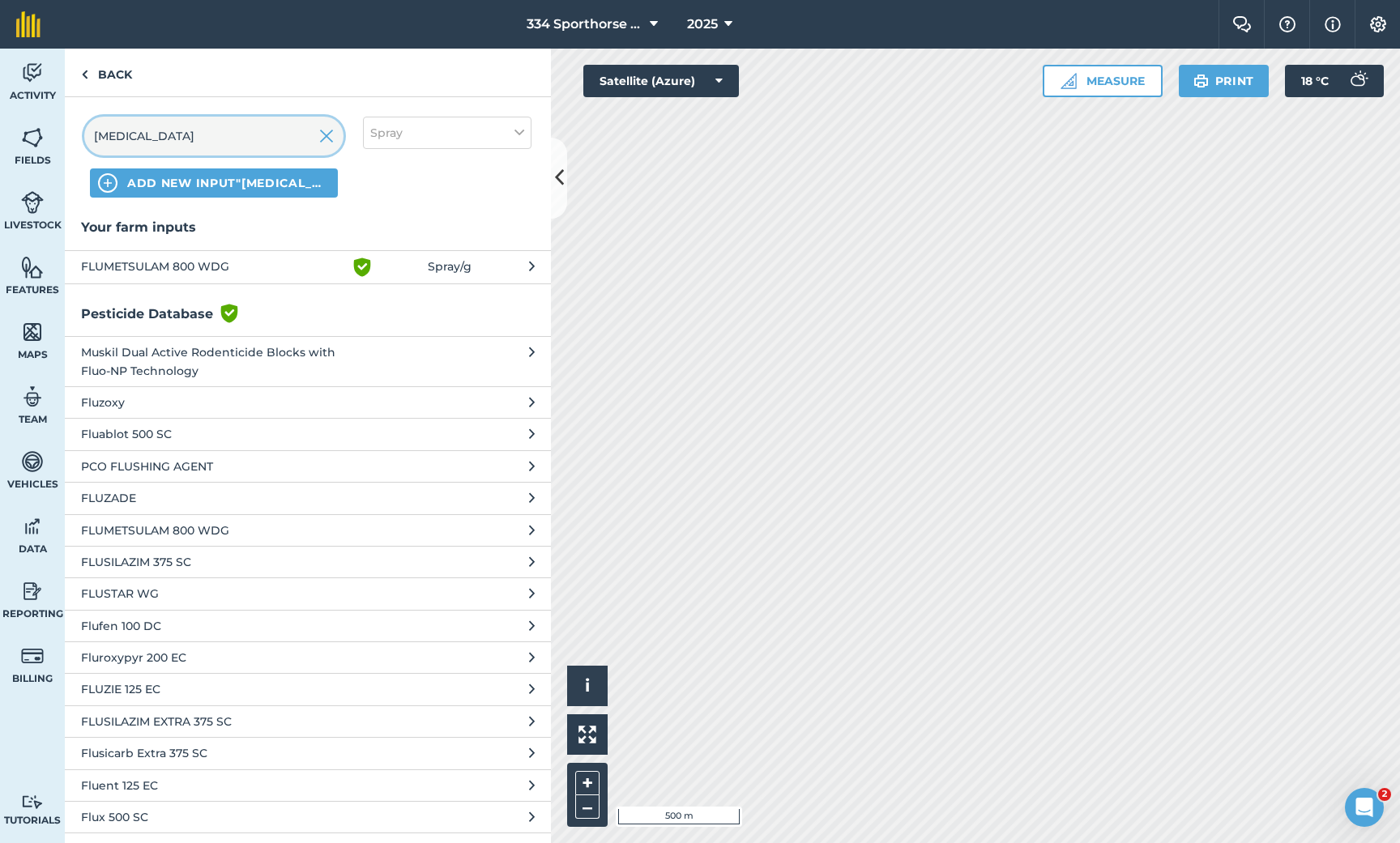
type input "[MEDICAL_DATA]"
click at [172, 261] on span "FLUMETSULAM 800 WDG" at bounding box center [213, 267] width 265 height 19
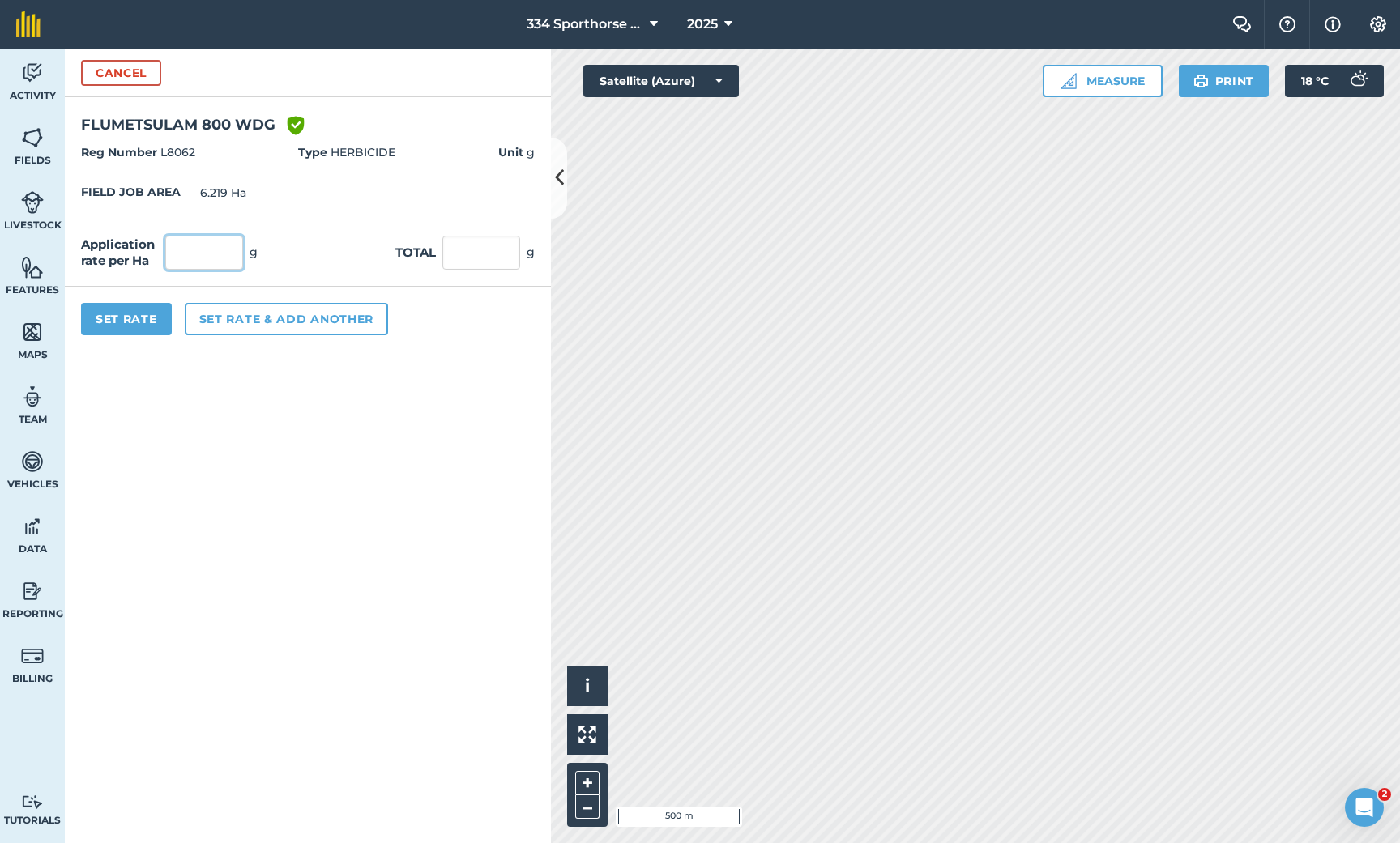
click at [222, 263] on input "text" at bounding box center [204, 252] width 77 height 34
type input "25"
type input "155.475"
click at [139, 326] on button "Set Rate" at bounding box center [126, 319] width 91 height 33
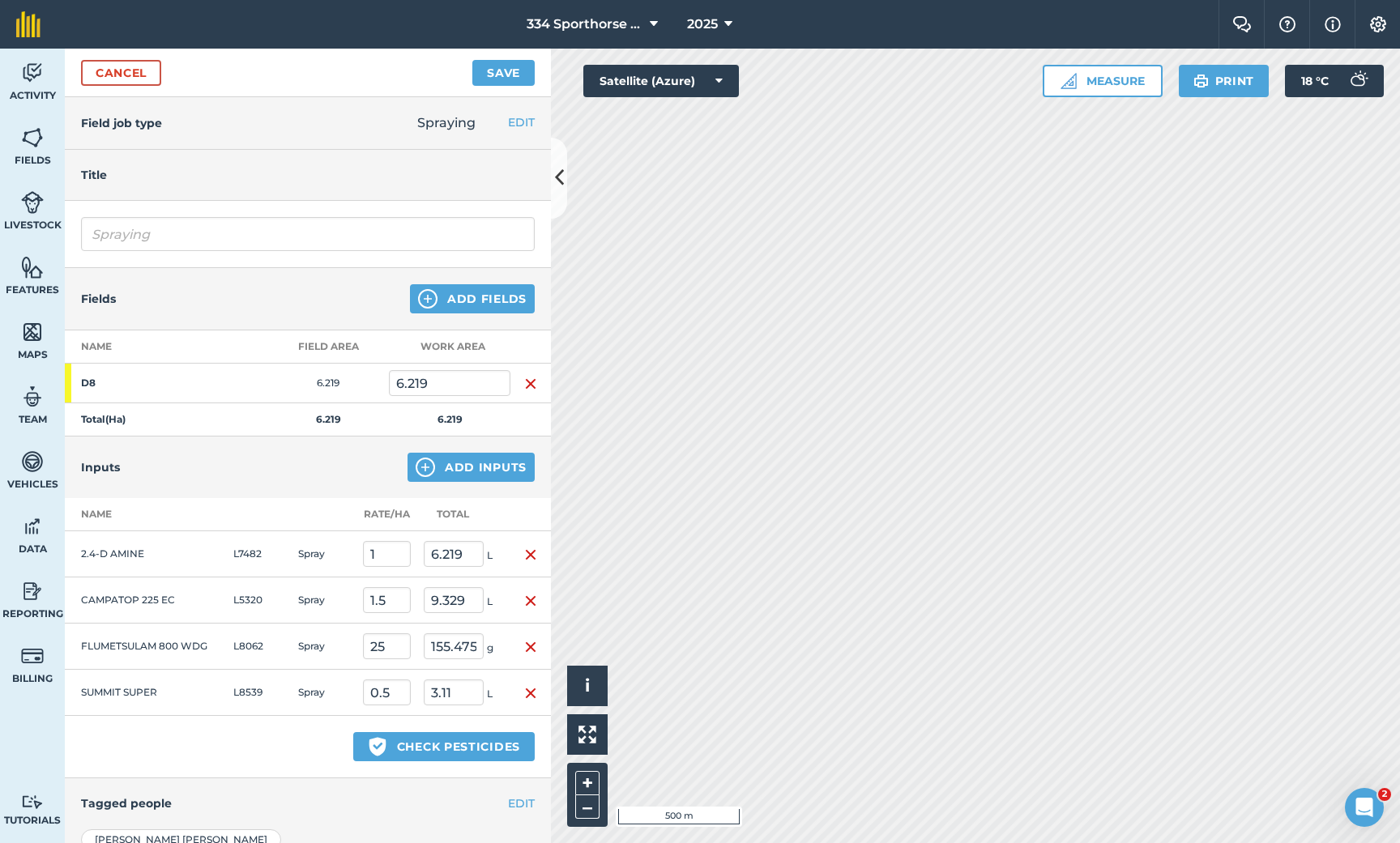
click at [499, 77] on button "Save" at bounding box center [503, 72] width 62 height 26
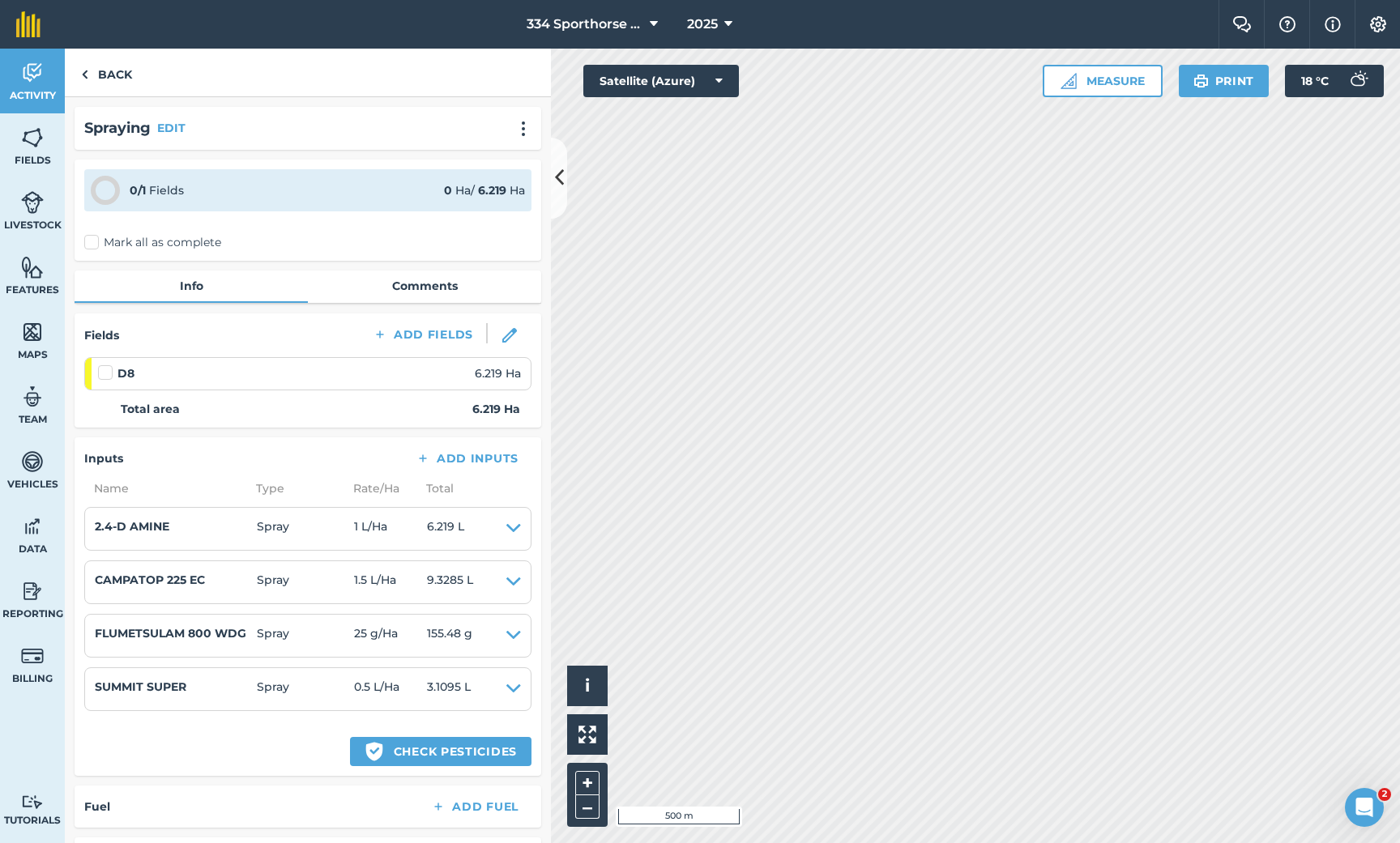
click at [1321, 81] on span "18 ° C" at bounding box center [1314, 81] width 28 height 33
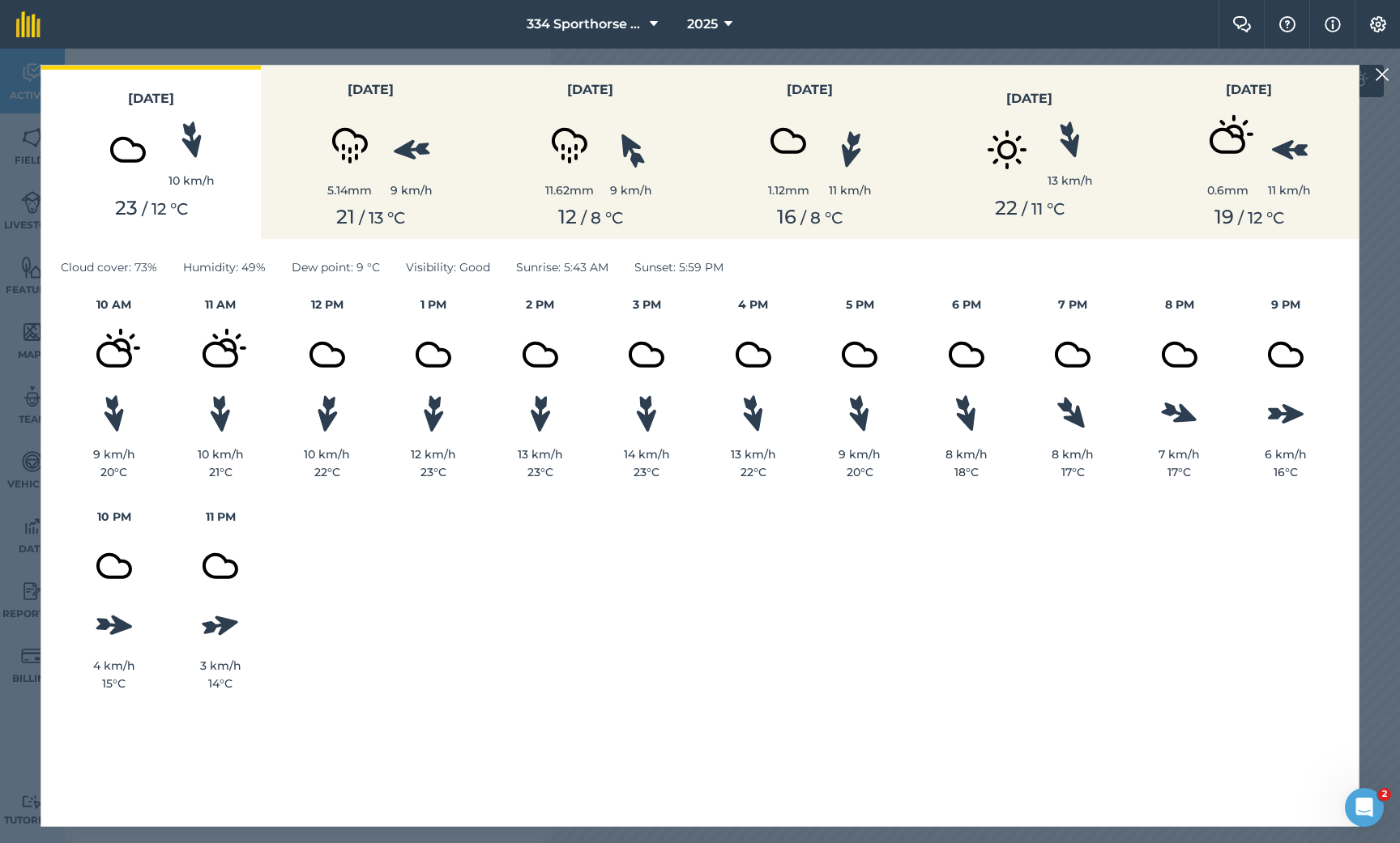
click at [1381, 77] on img at bounding box center [1381, 74] width 14 height 19
